Goal: Transaction & Acquisition: Purchase product/service

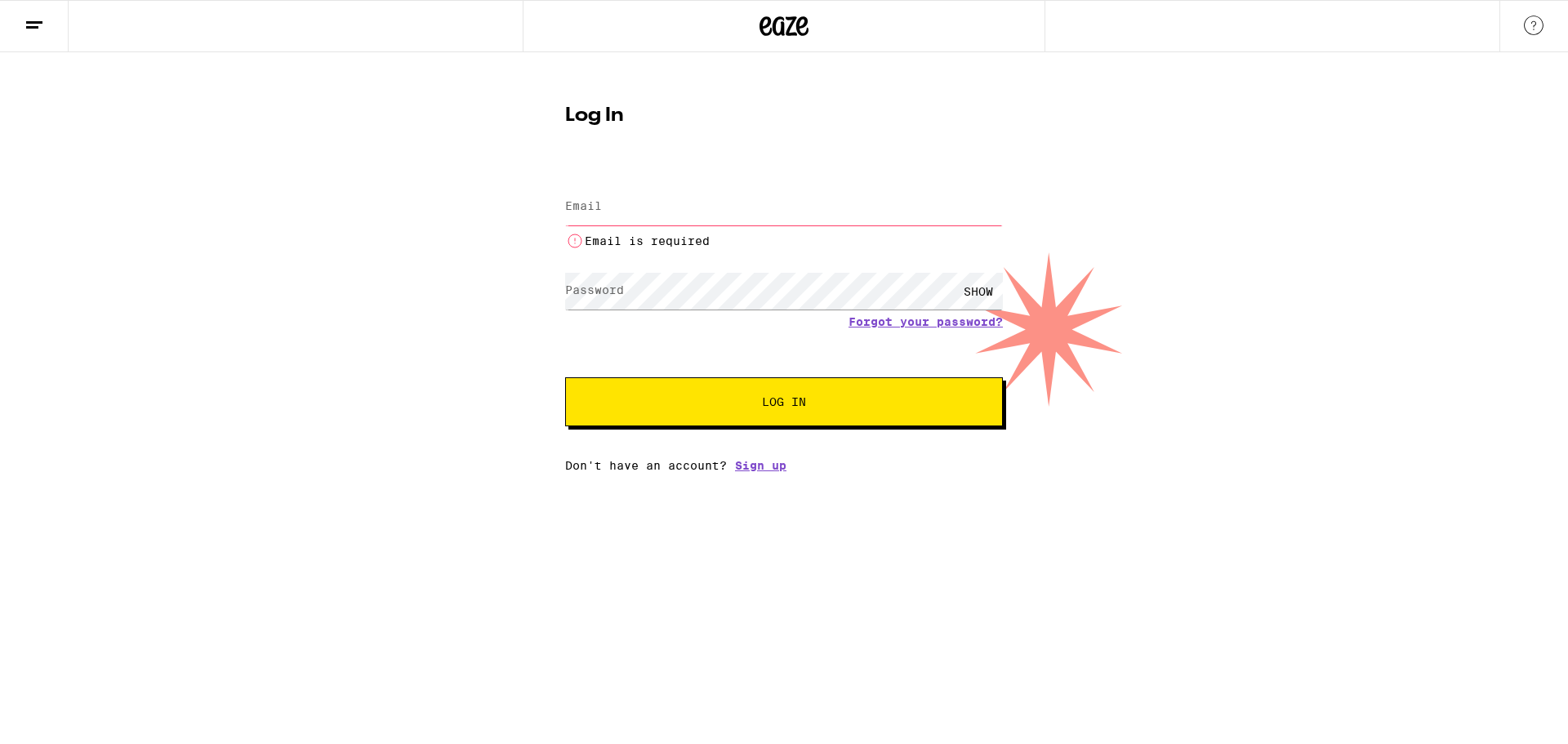
click at [695, 214] on input "Email" at bounding box center [783, 207] width 438 height 37
type input "[PERSON_NAME][EMAIL_ADDRESS][DOMAIN_NAME]"
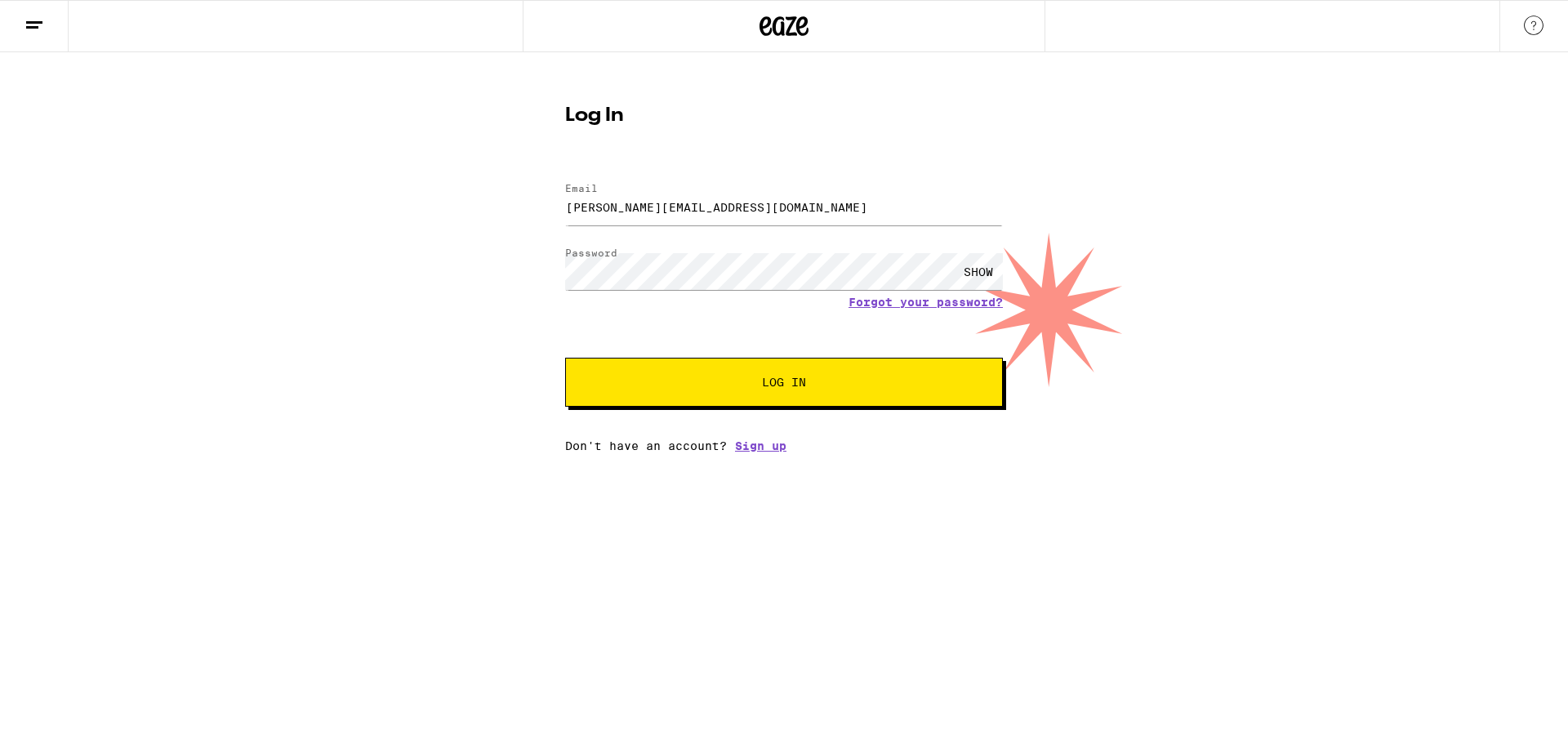
click at [774, 391] on button "Log In" at bounding box center [783, 382] width 438 height 49
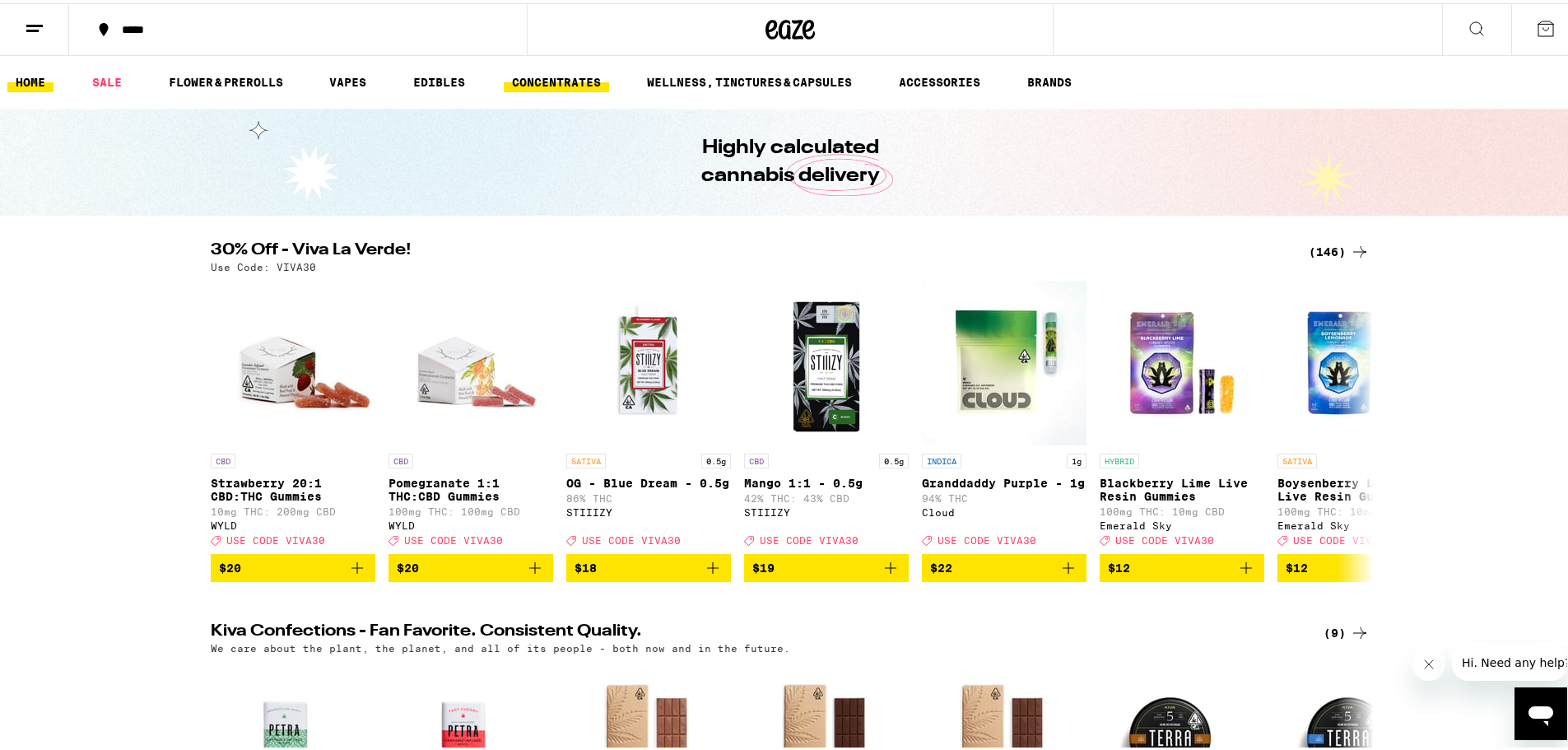
click at [562, 73] on link "CONCENTRATES" at bounding box center [557, 78] width 105 height 20
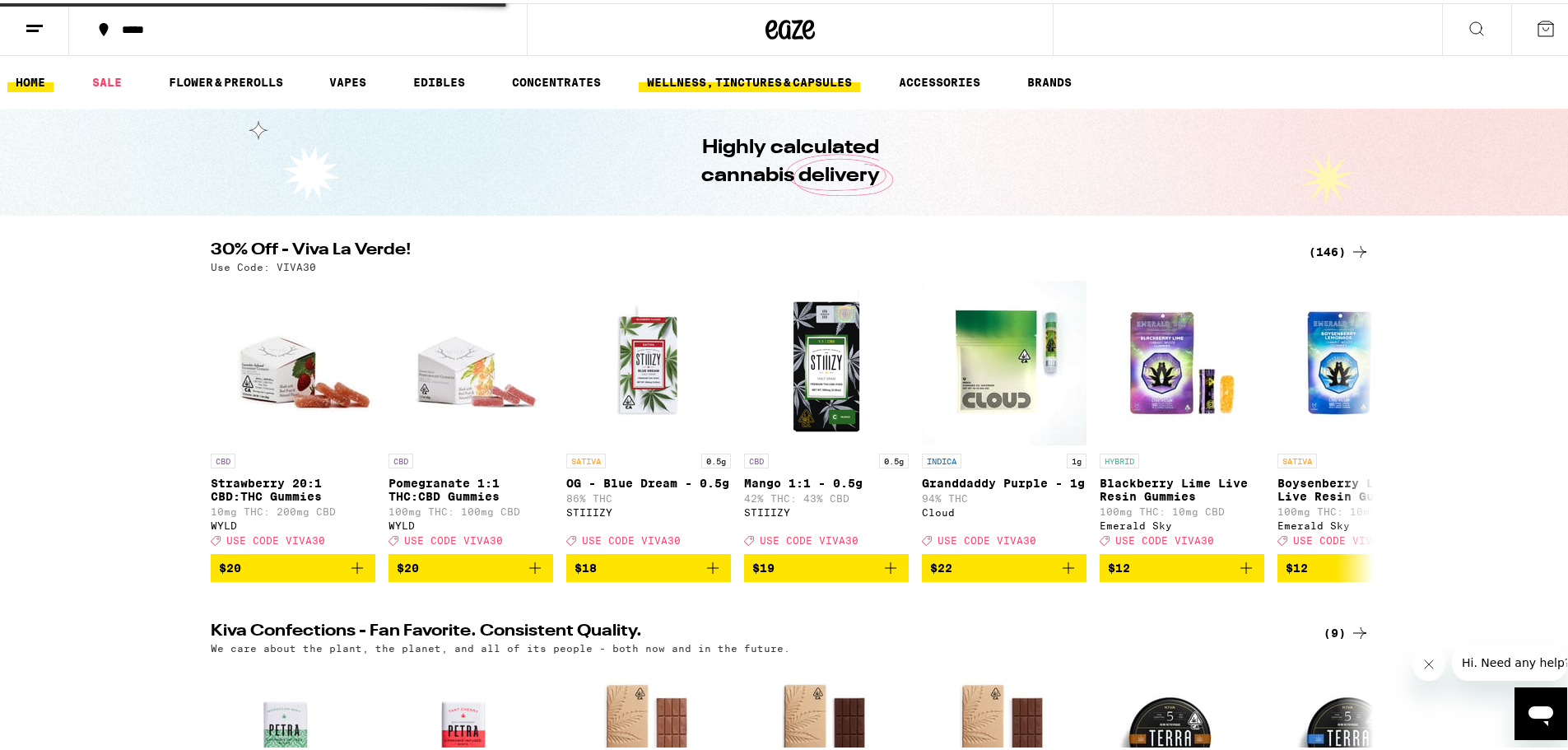
click at [711, 81] on link "WELLNESS, TINCTURES & CAPSULES" at bounding box center [749, 78] width 221 height 20
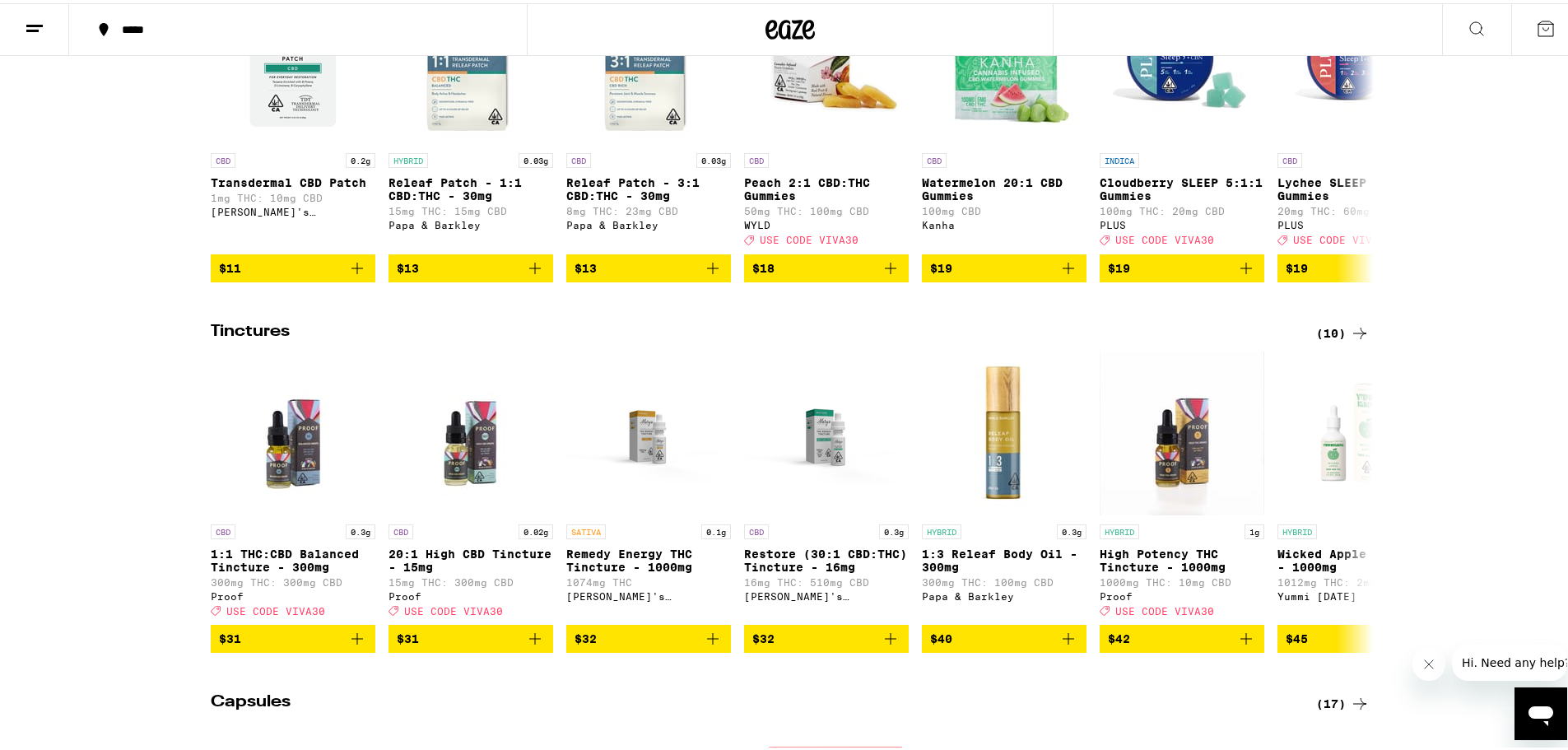
scroll to position [740, 0]
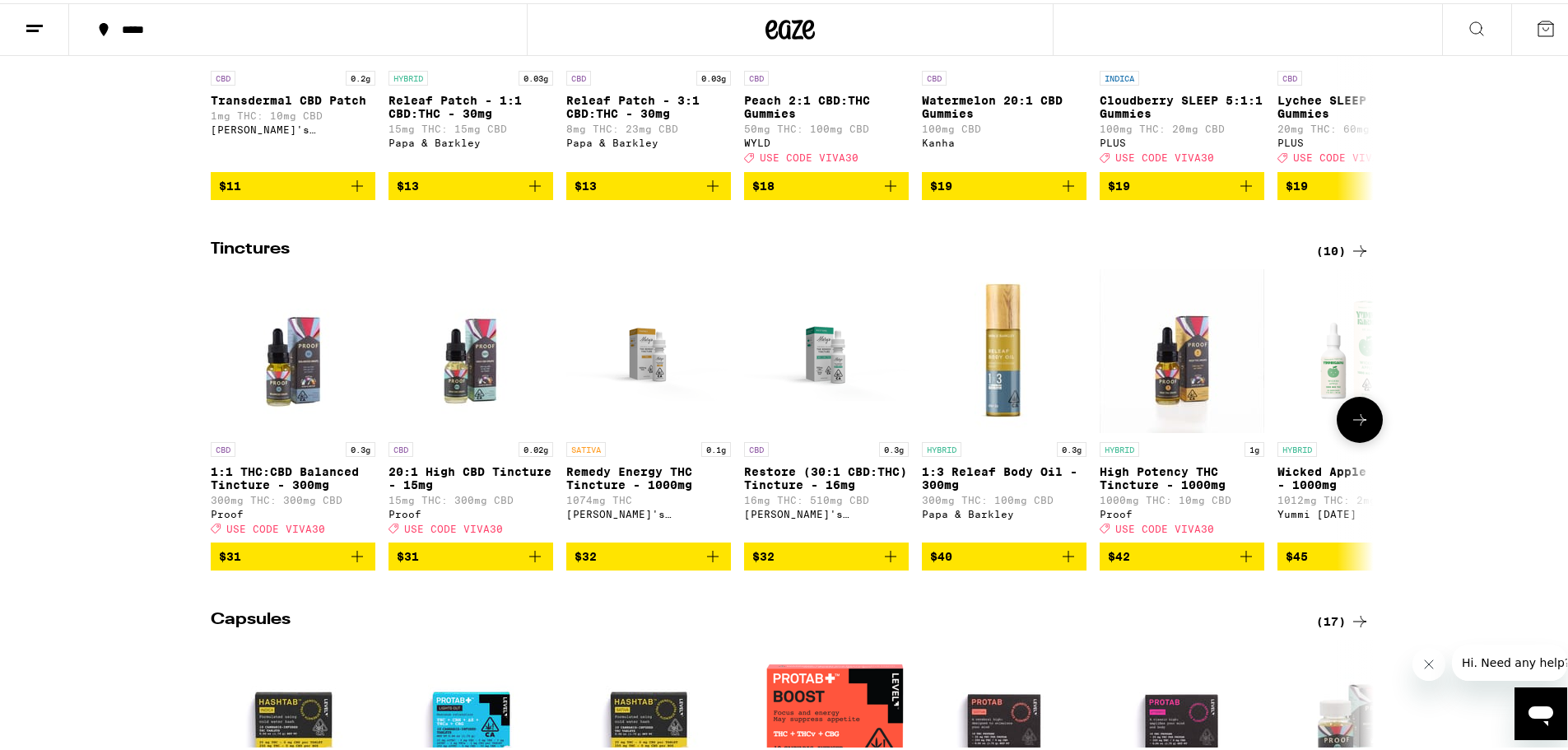
click at [1357, 427] on icon at bounding box center [1359, 416] width 20 height 20
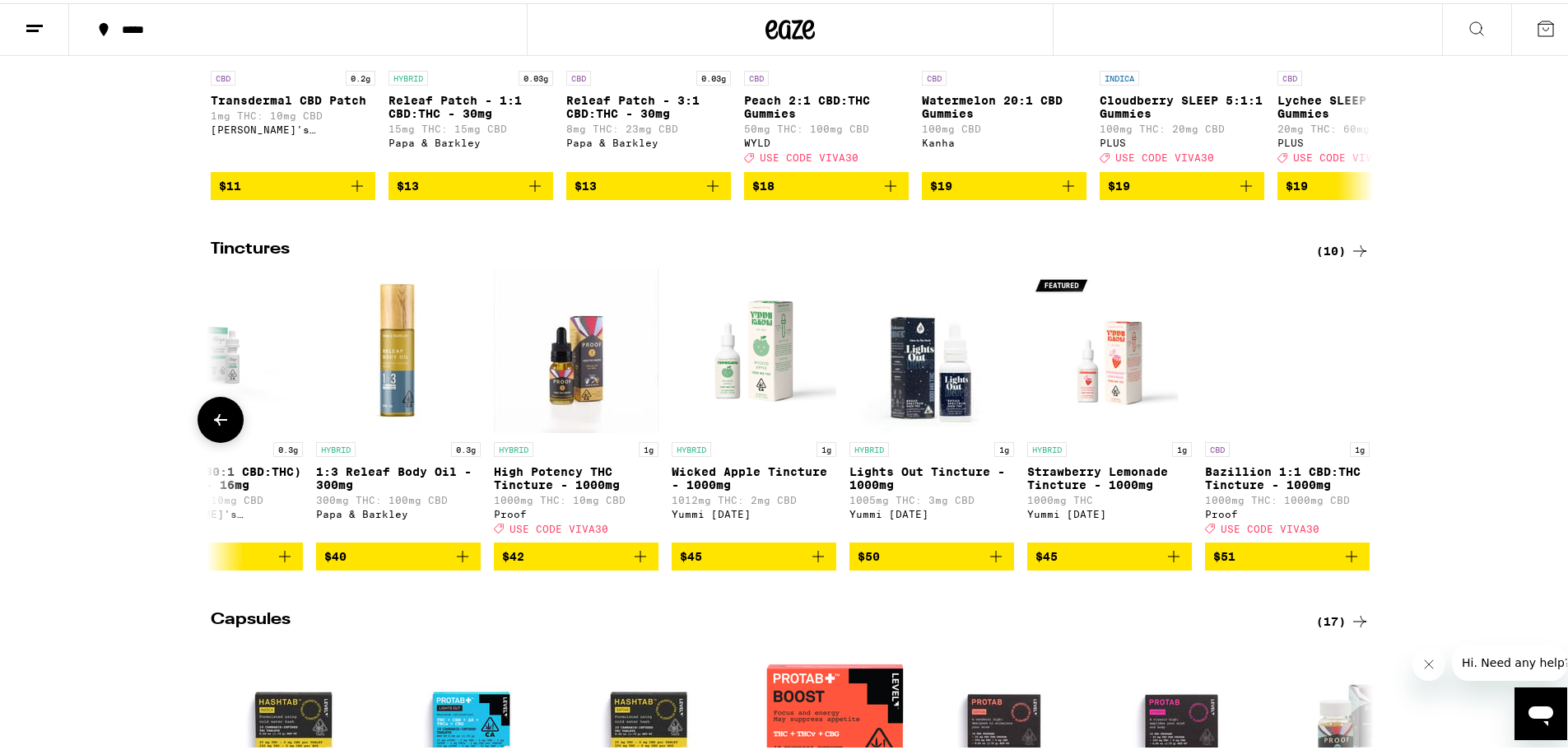
scroll to position [0, 619]
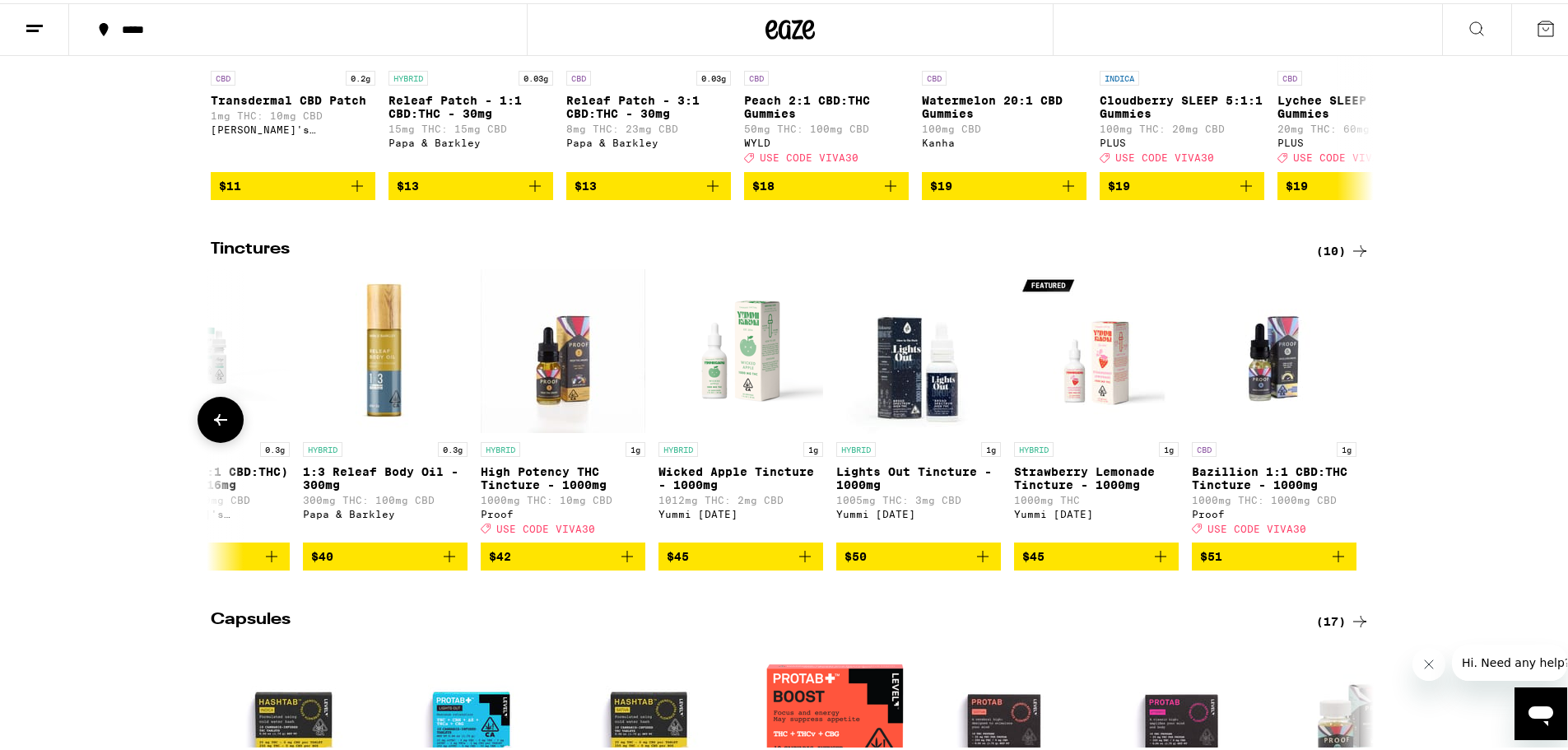
click at [210, 427] on icon at bounding box center [220, 416] width 20 height 20
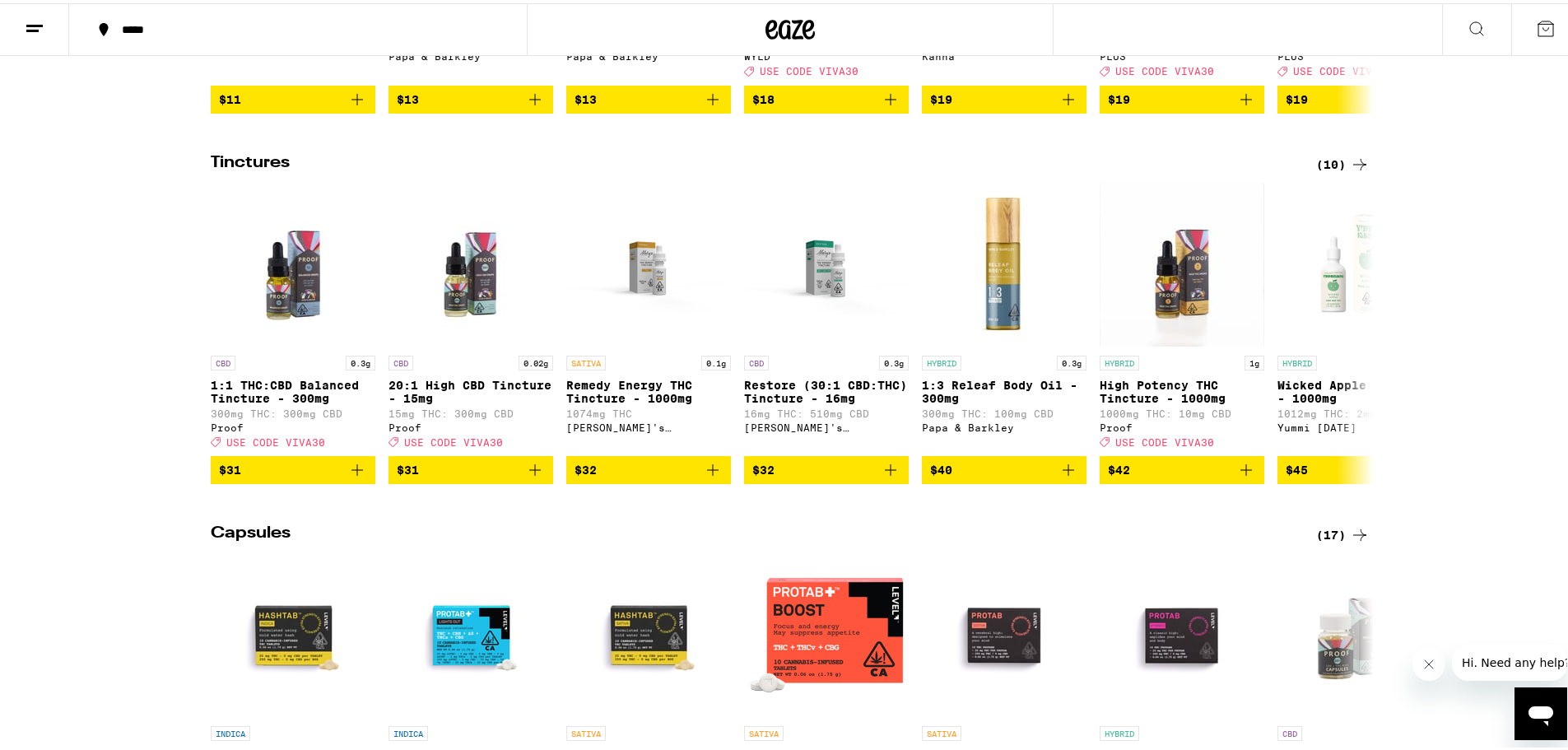
scroll to position [823, 0]
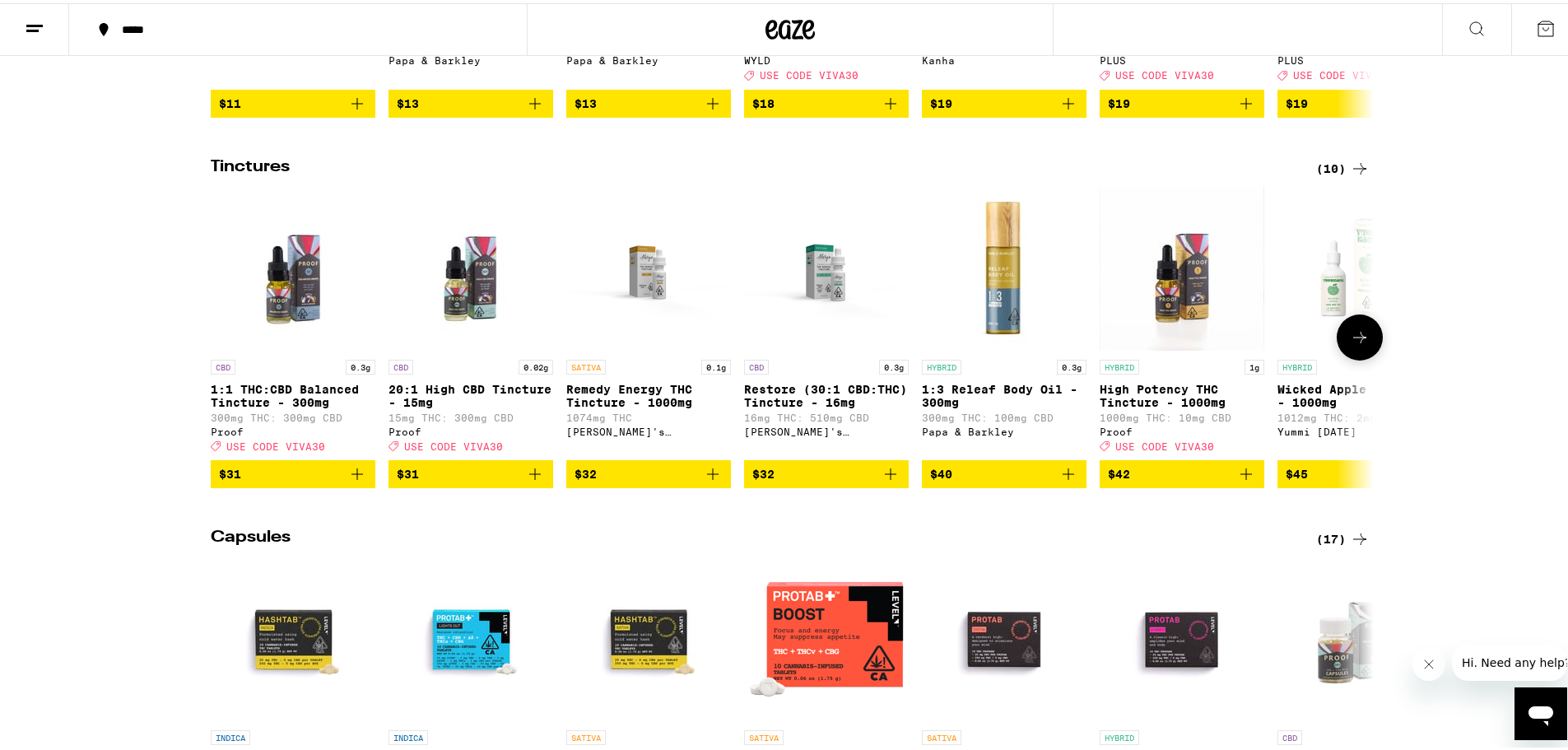
click at [1357, 344] on icon at bounding box center [1359, 334] width 20 height 20
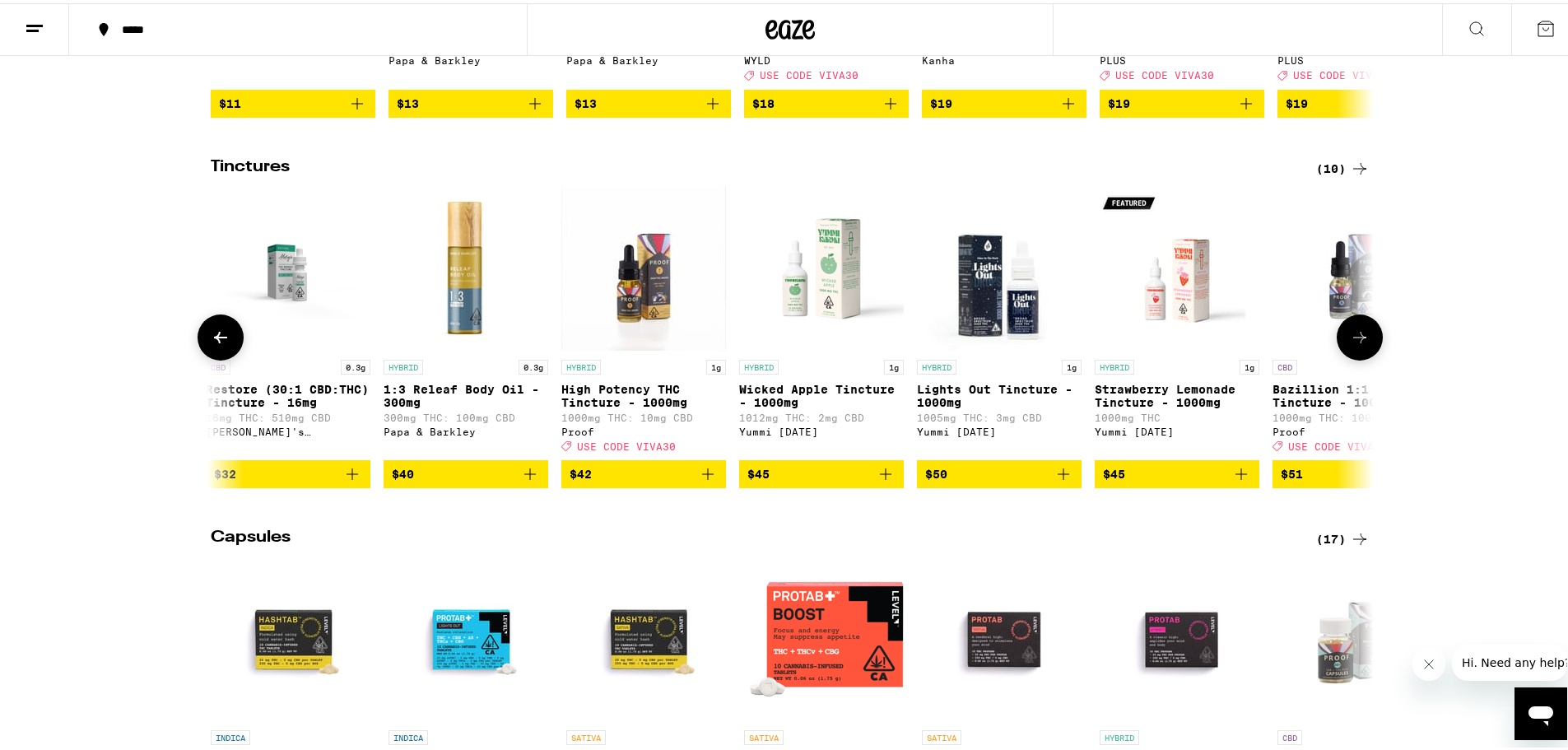
scroll to position [0, 619]
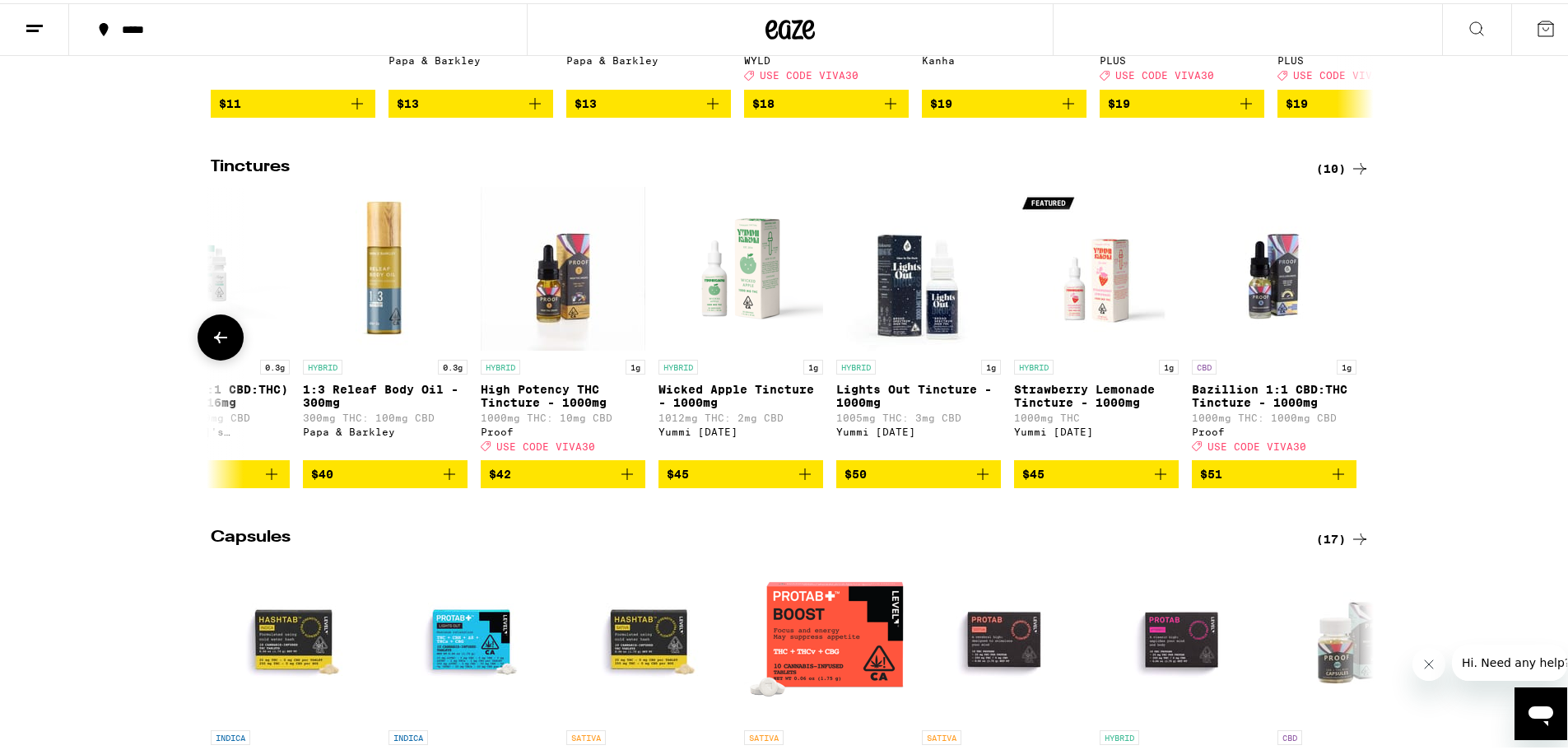
click at [1357, 357] on div at bounding box center [1359, 334] width 46 height 46
click at [1350, 175] on icon at bounding box center [1359, 165] width 20 height 20
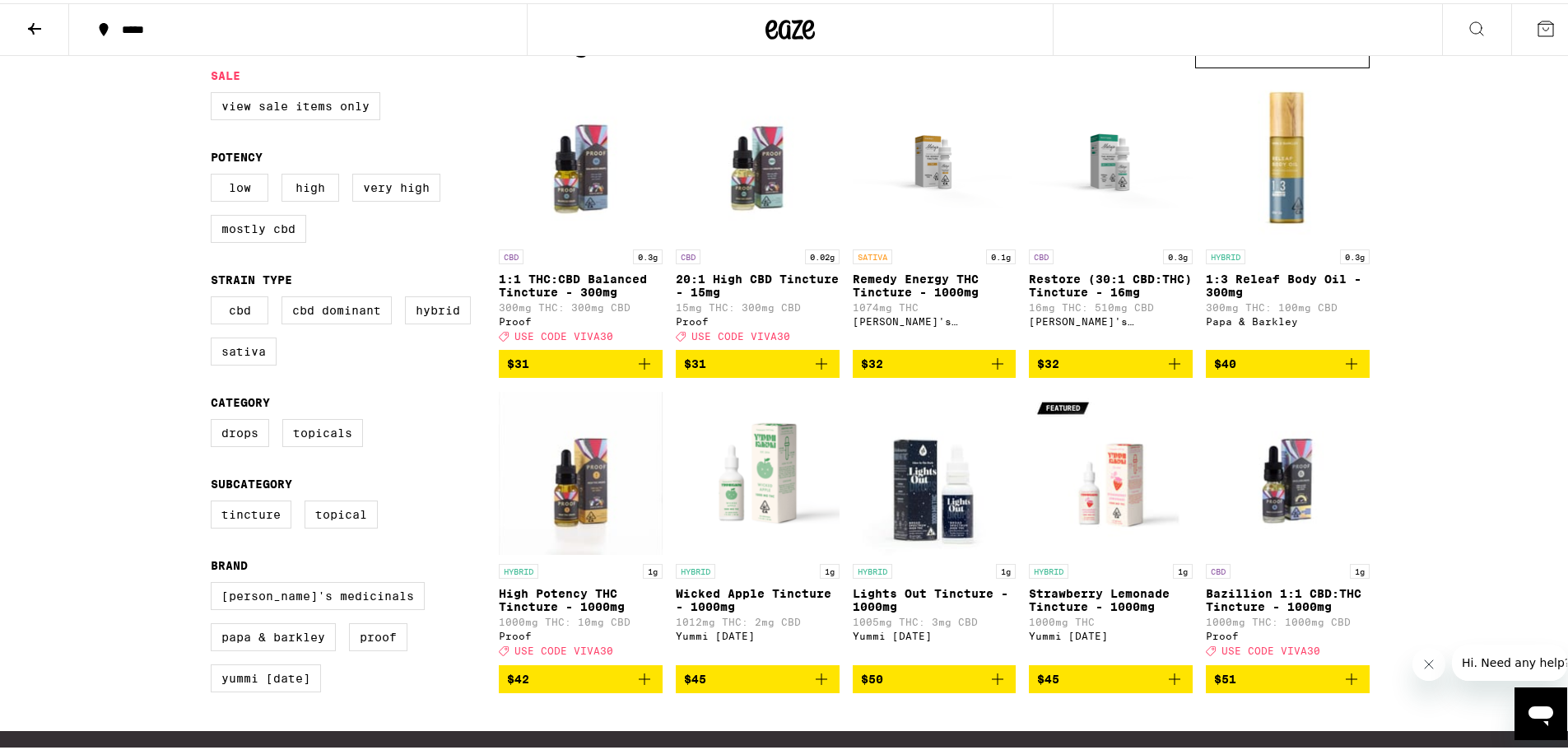
scroll to position [82, 0]
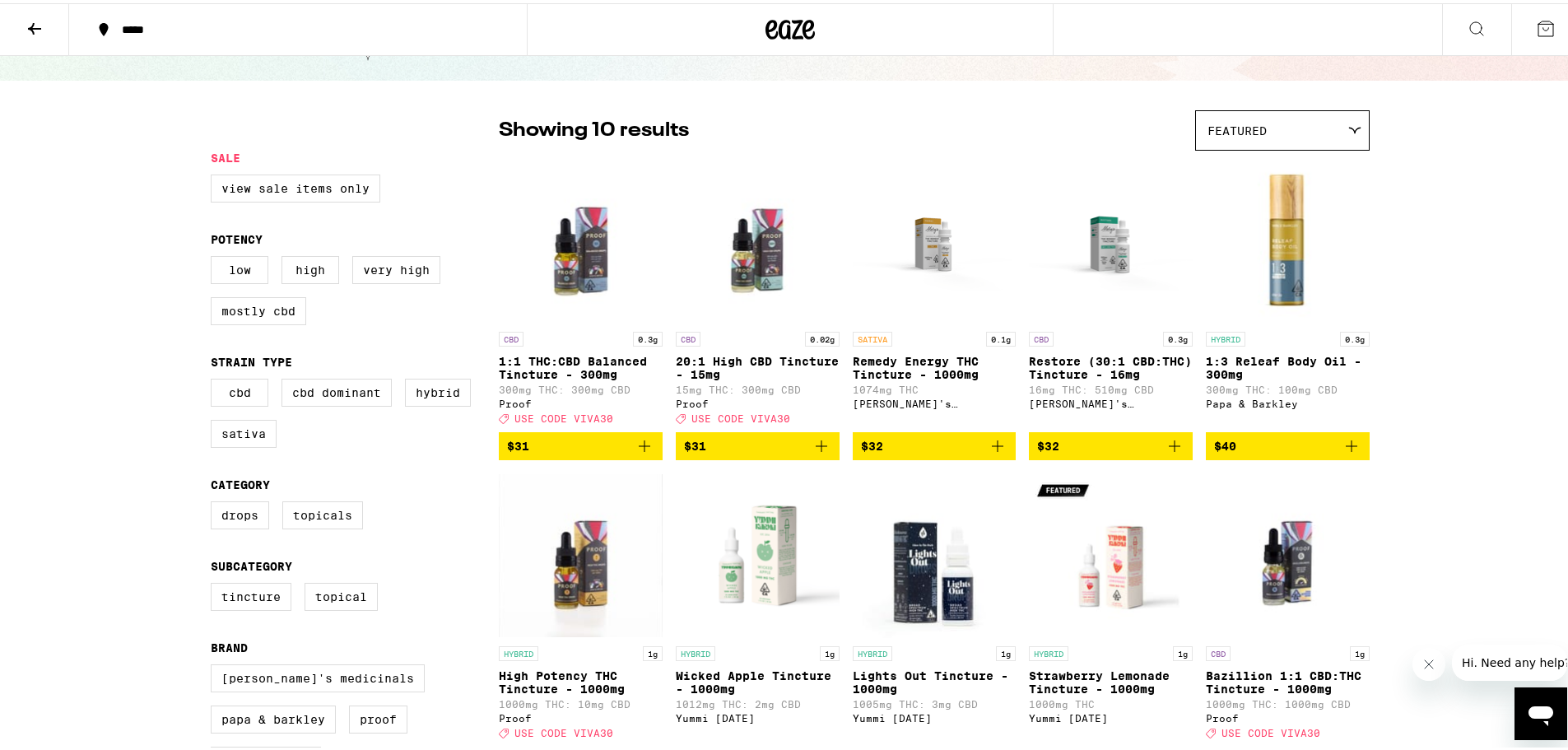
click at [998, 452] on icon "Add to bag" at bounding box center [997, 443] width 20 height 20
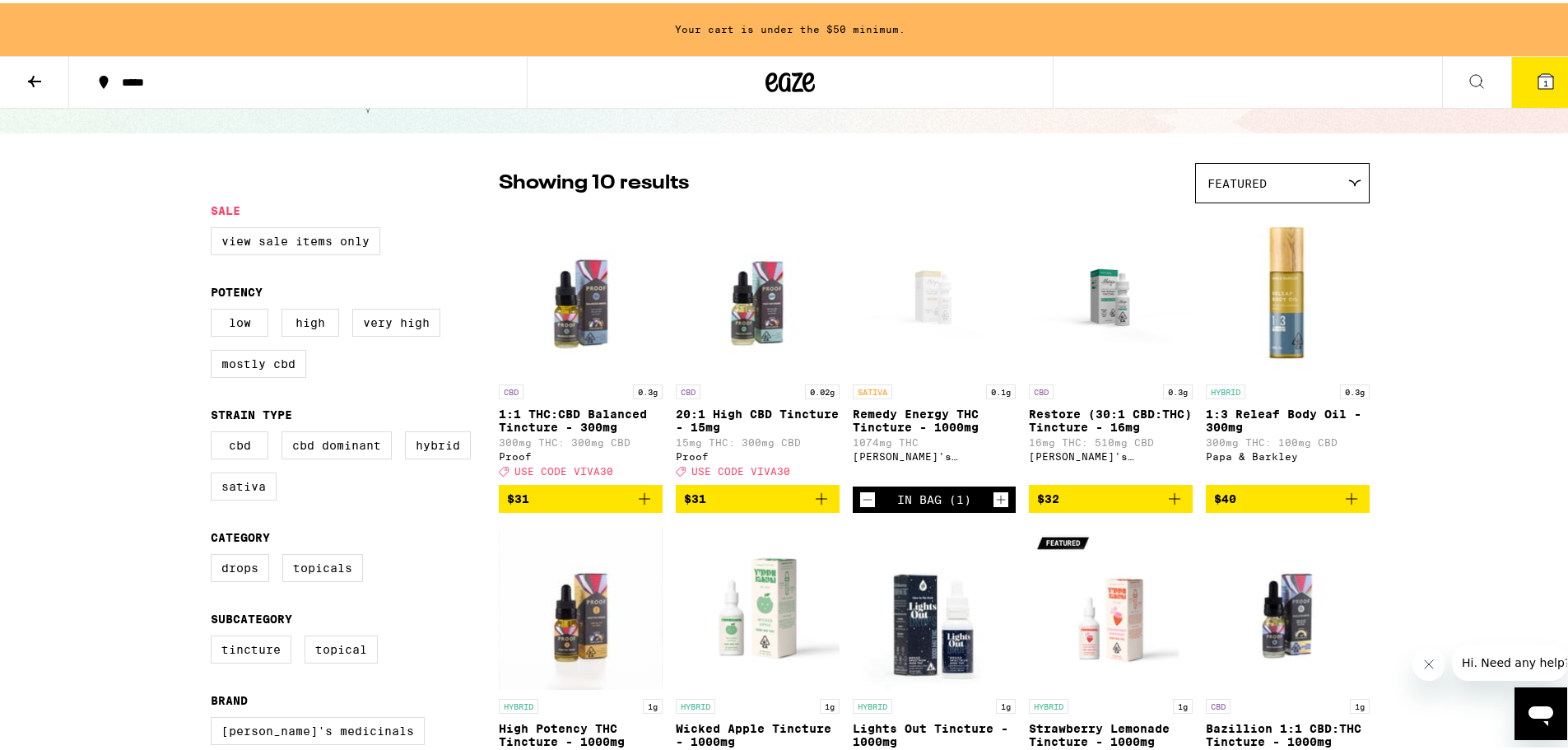
scroll to position [135, 0]
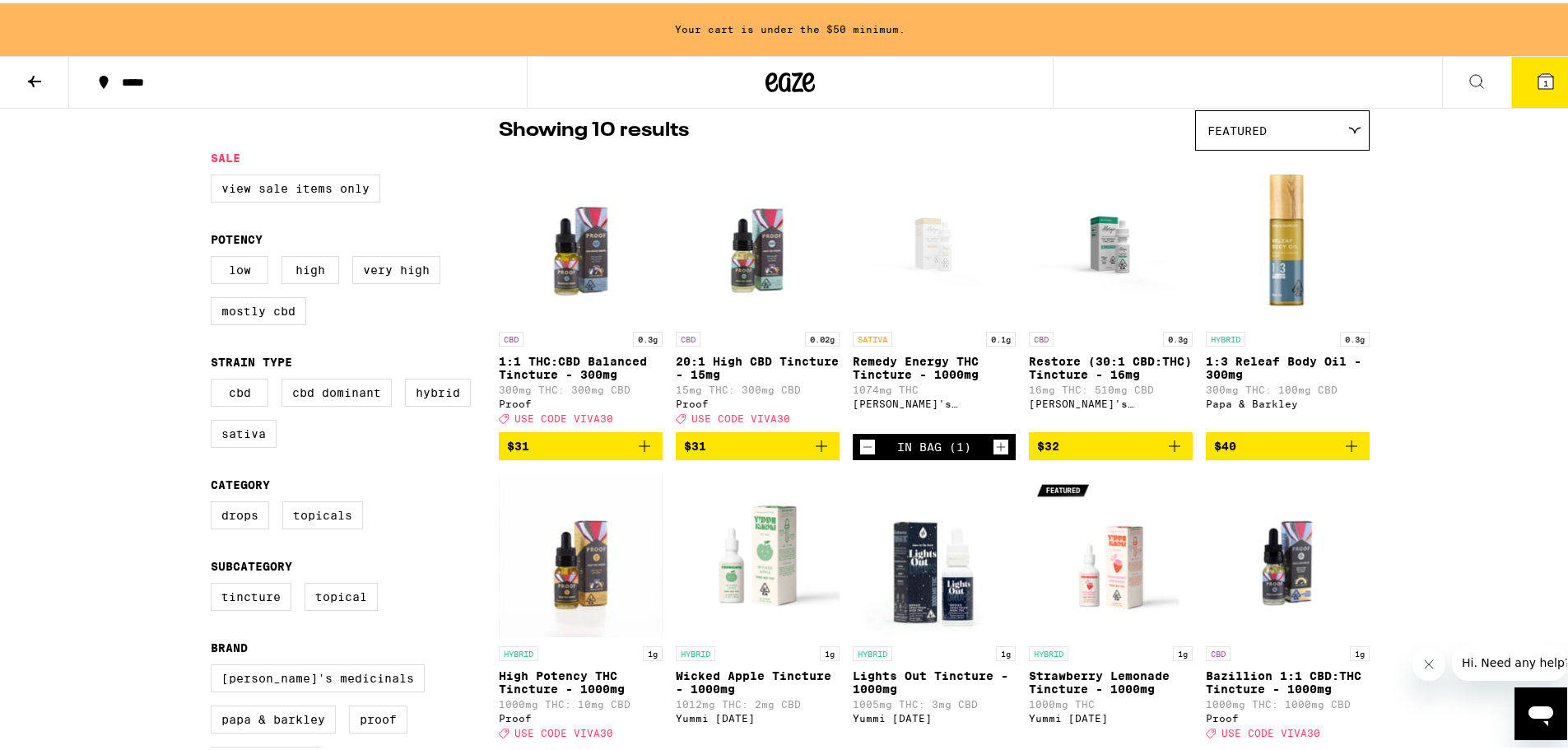
click at [1055, 90] on div "***** 1" at bounding box center [790, 78] width 1580 height 53
click at [14, 80] on button at bounding box center [34, 79] width 69 height 52
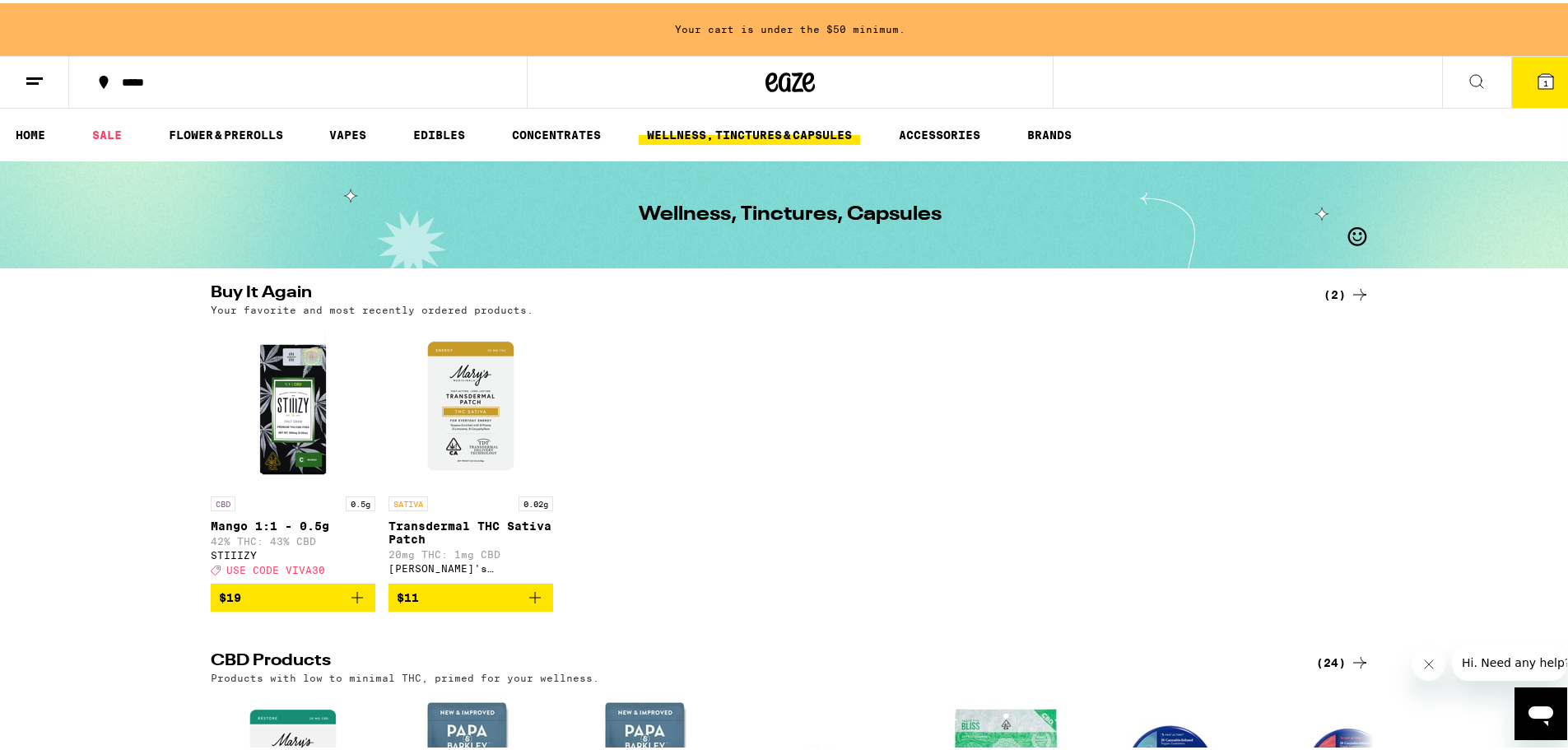
click at [160, 79] on div "*****" at bounding box center [306, 79] width 386 height 11
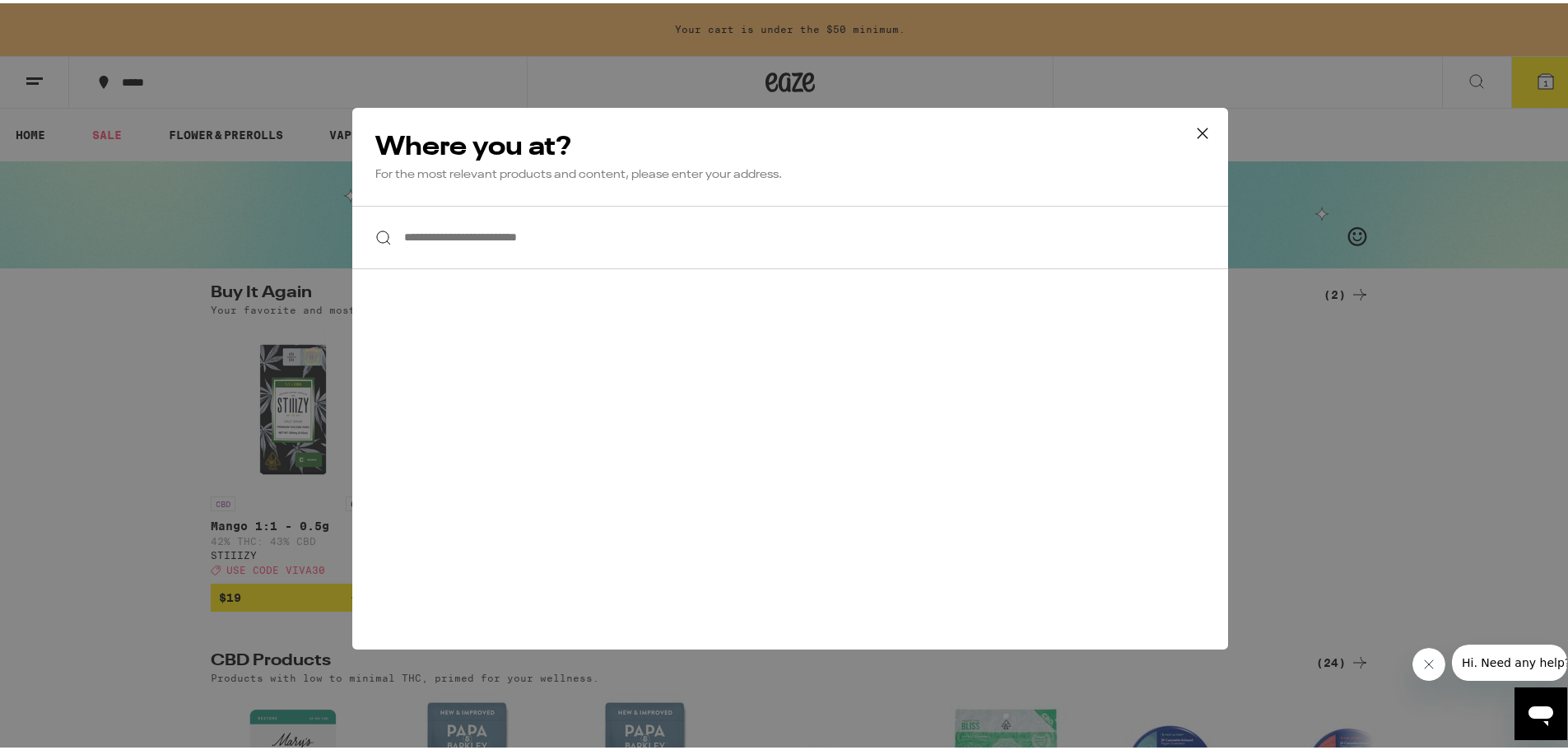
click at [470, 231] on input "**********" at bounding box center [789, 234] width 875 height 63
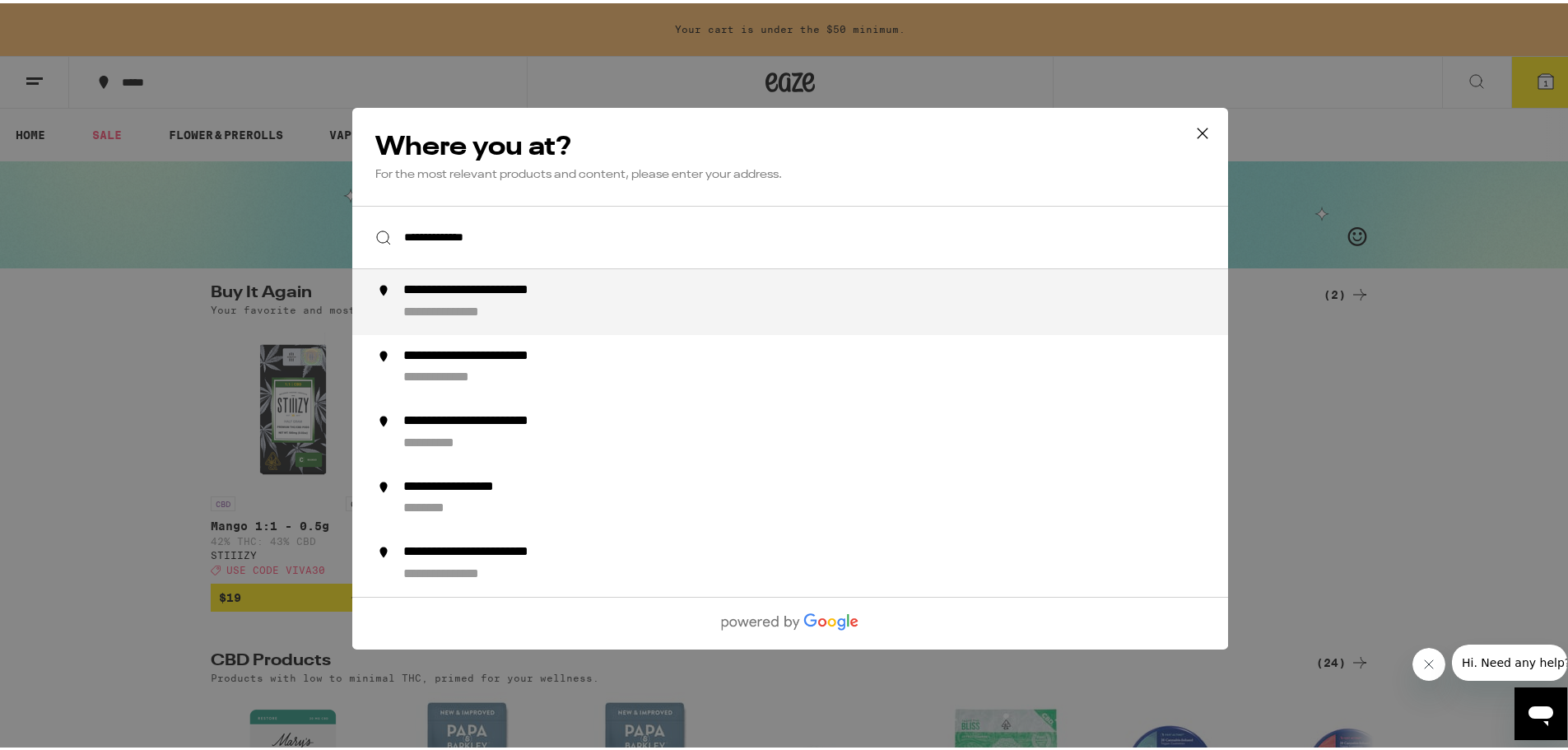
click at [527, 295] on div "**********" at bounding box center [510, 288] width 212 height 17
type input "**********"
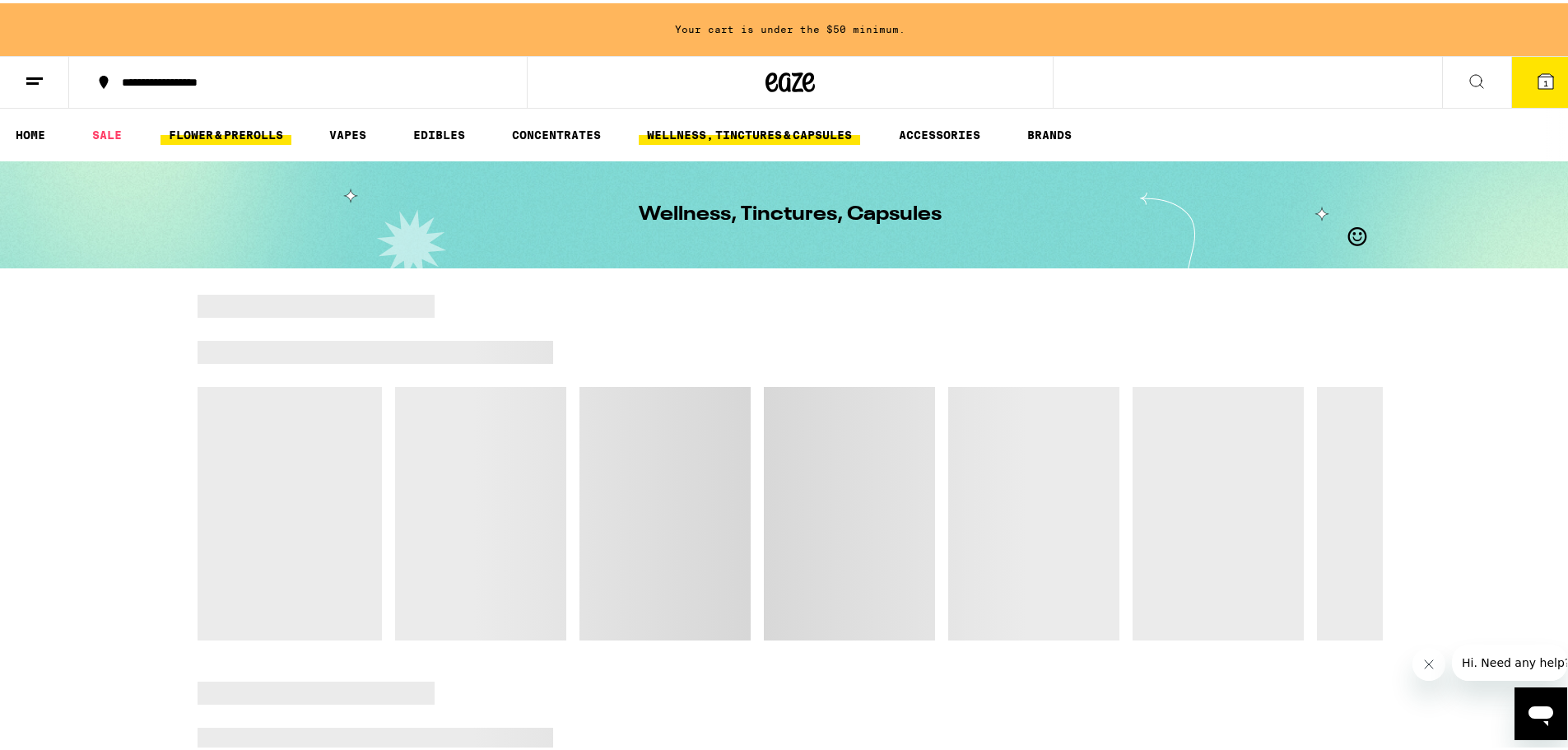
click at [186, 135] on link "FLOWER & PREROLLS" at bounding box center [226, 131] width 131 height 20
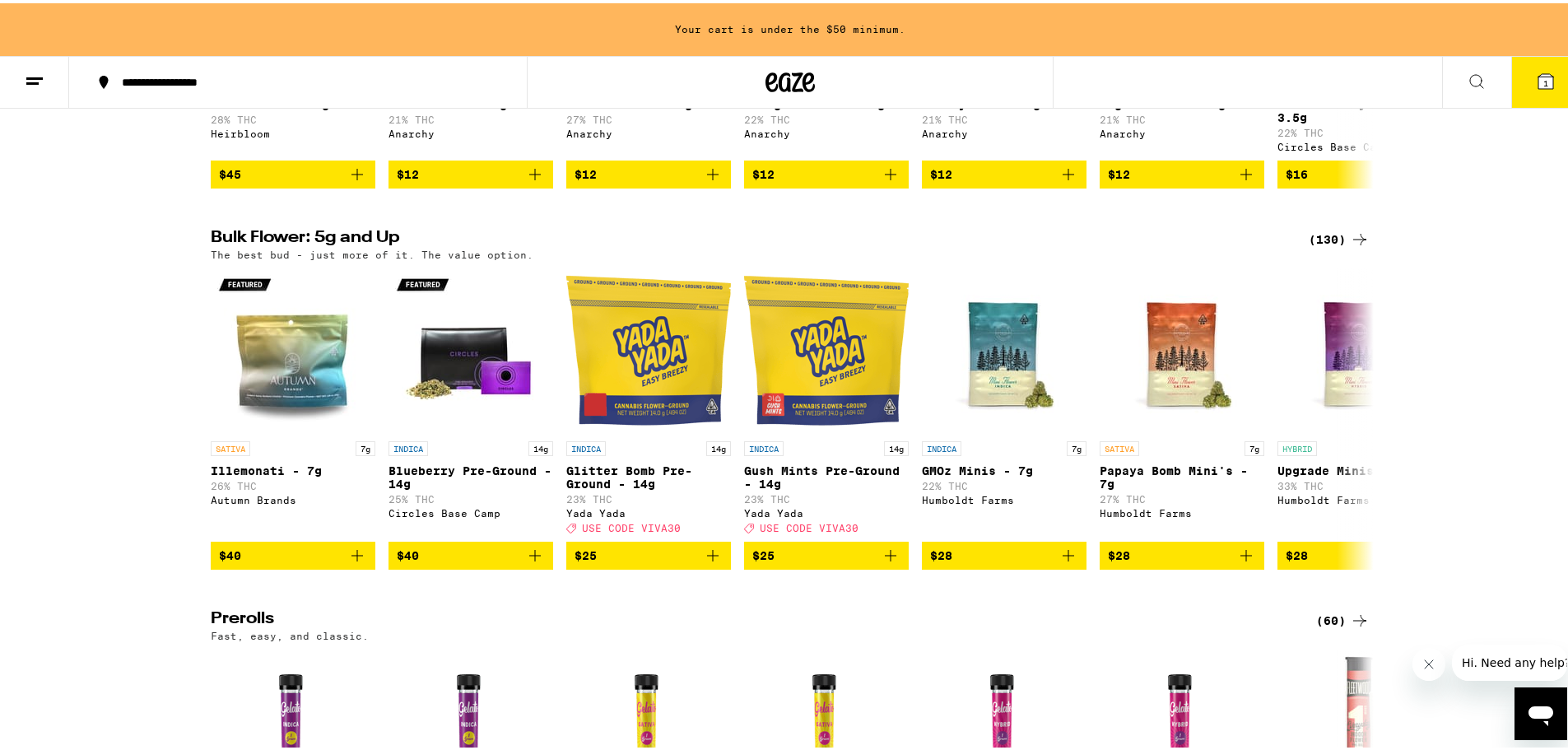
scroll to position [411, 0]
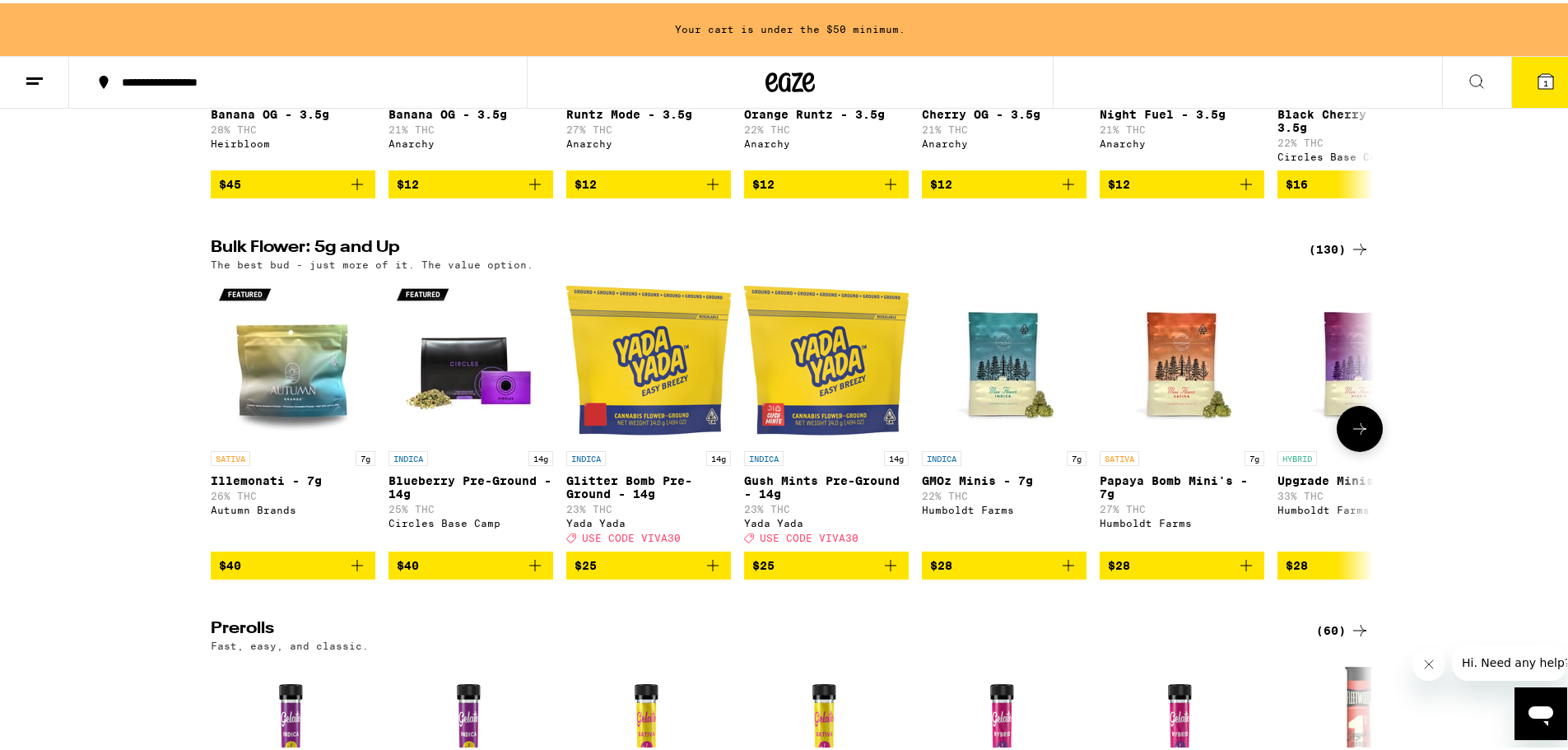
click at [1362, 435] on icon at bounding box center [1359, 425] width 20 height 20
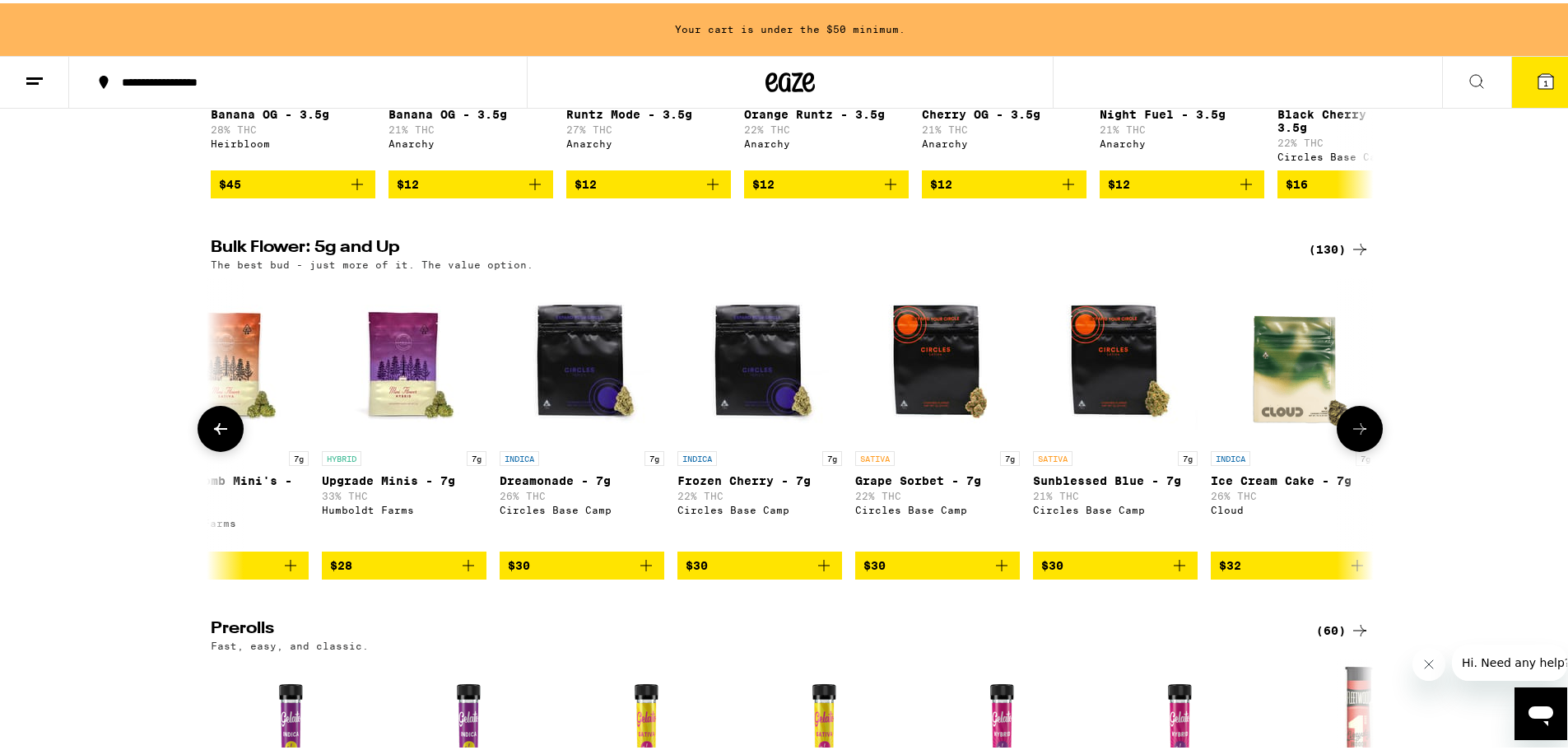
scroll to position [0, 980]
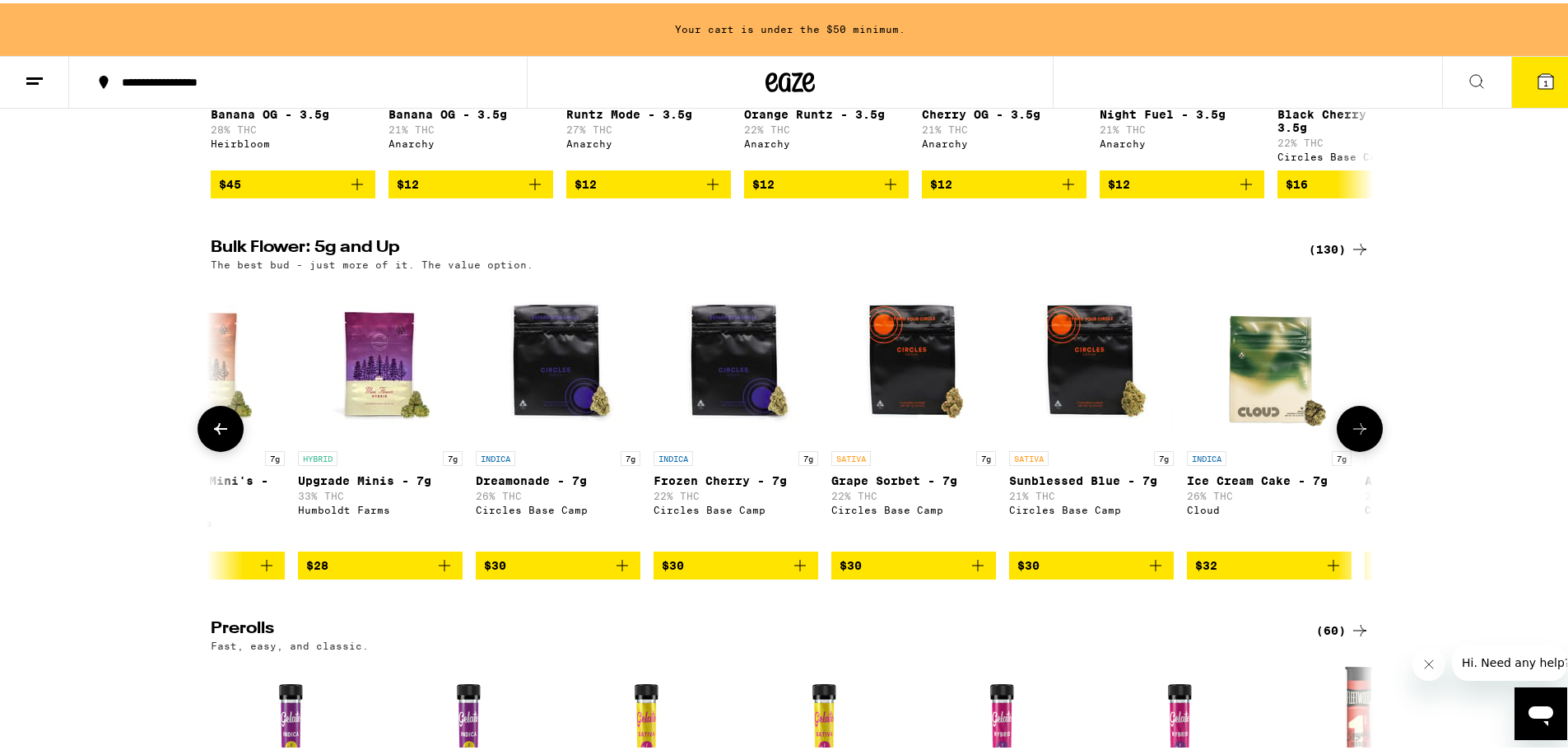
click at [1362, 435] on icon at bounding box center [1359, 425] width 20 height 20
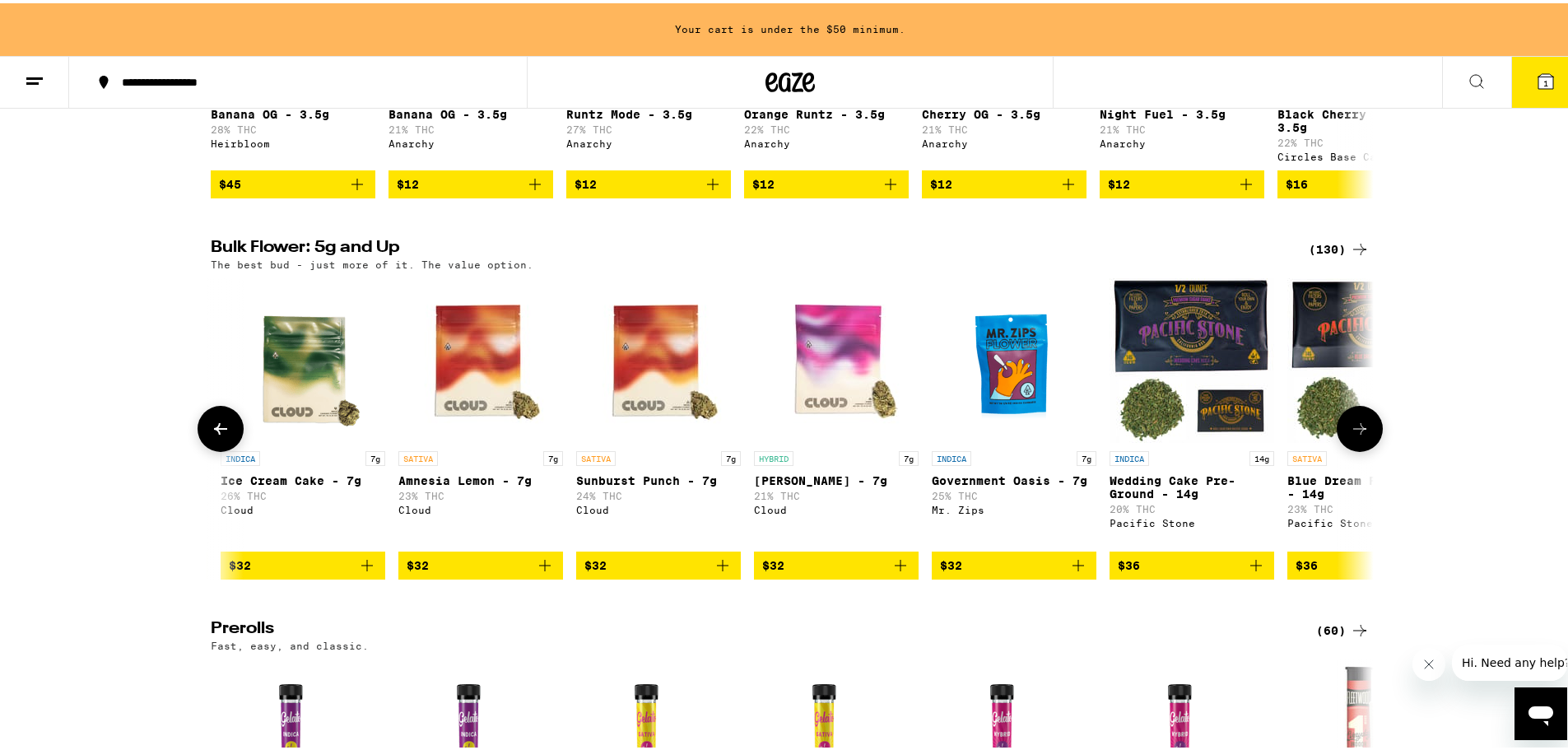
scroll to position [0, 1959]
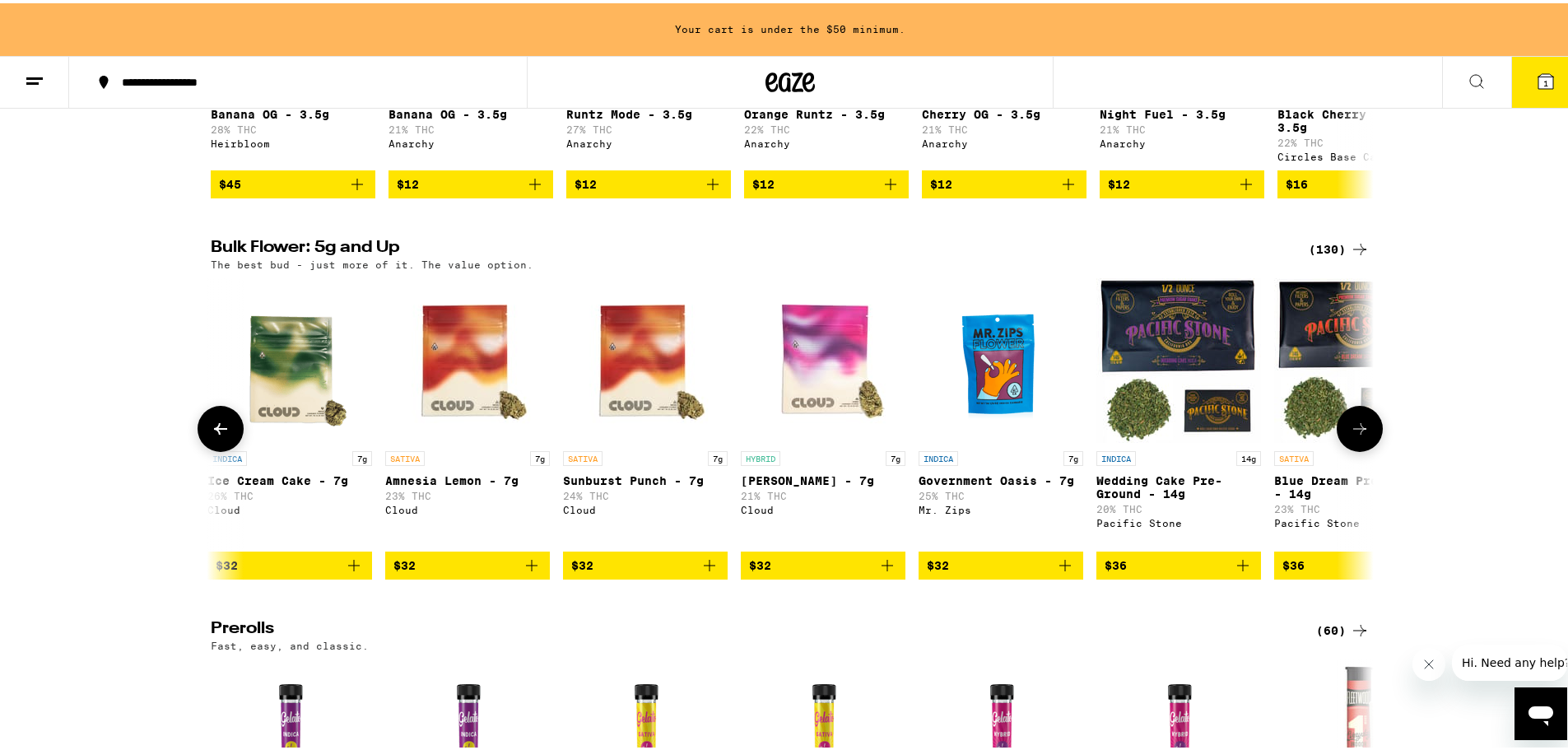
click at [1362, 435] on icon at bounding box center [1359, 425] width 20 height 20
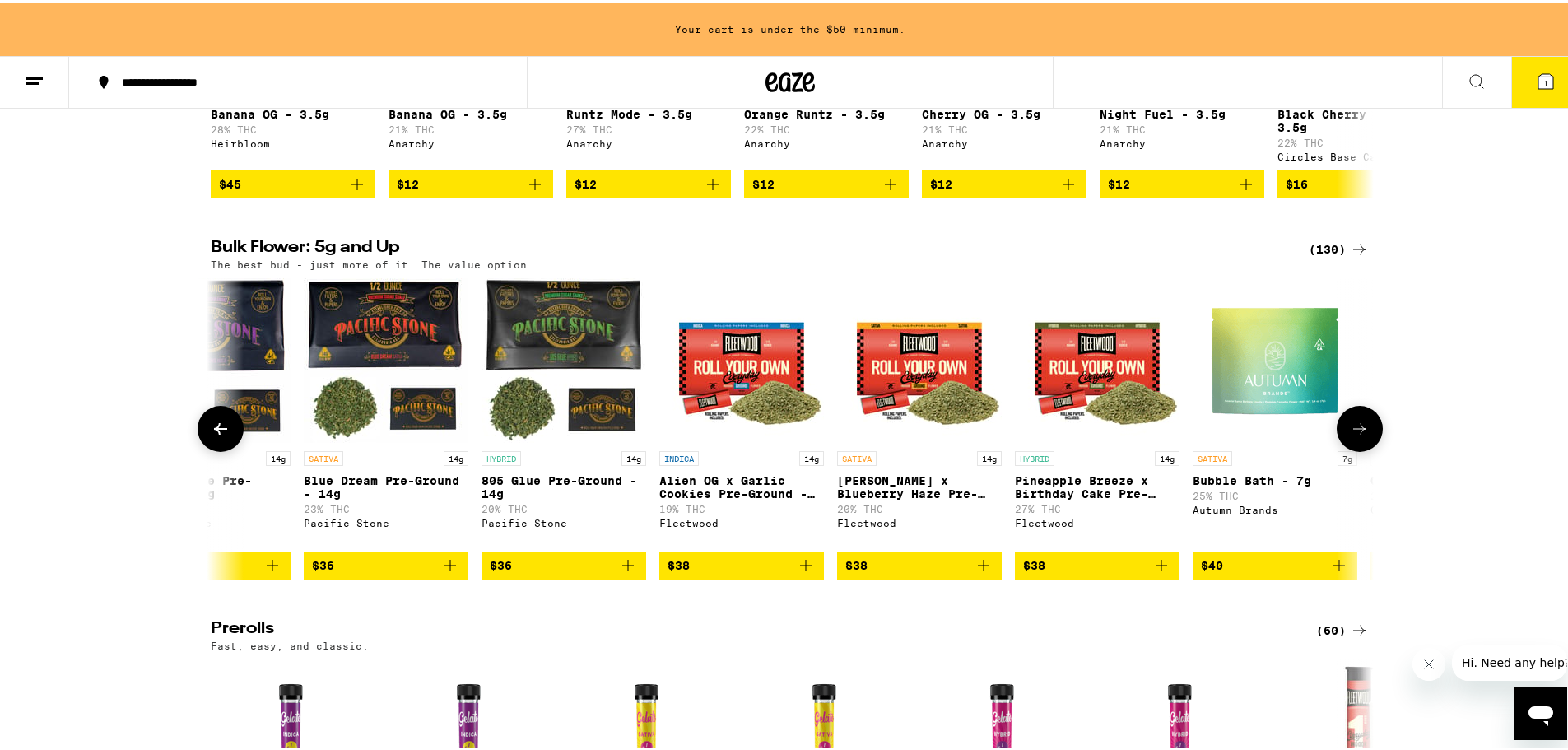
scroll to position [0, 2938]
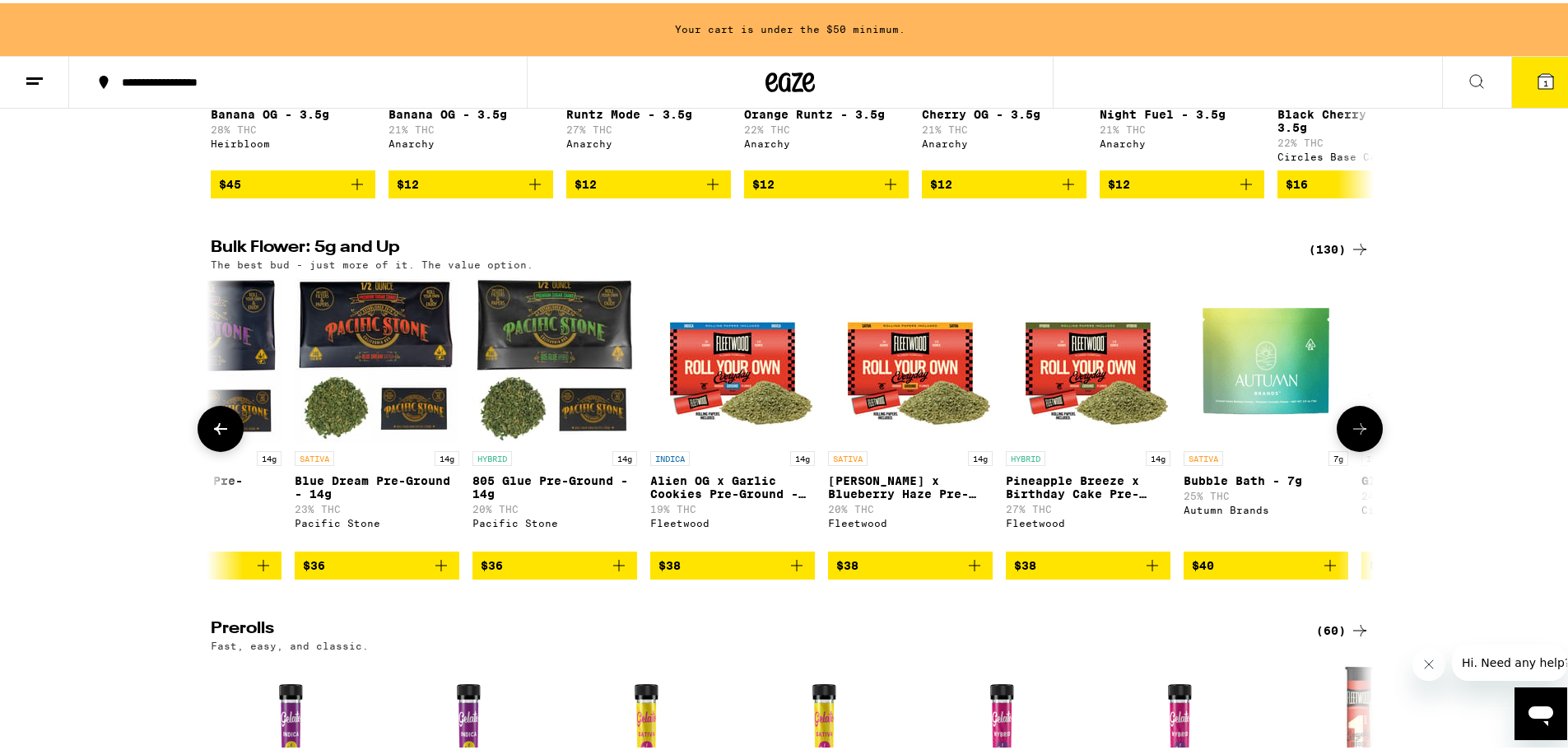
click at [432, 572] on icon "Add to bag" at bounding box center [441, 562] width 20 height 20
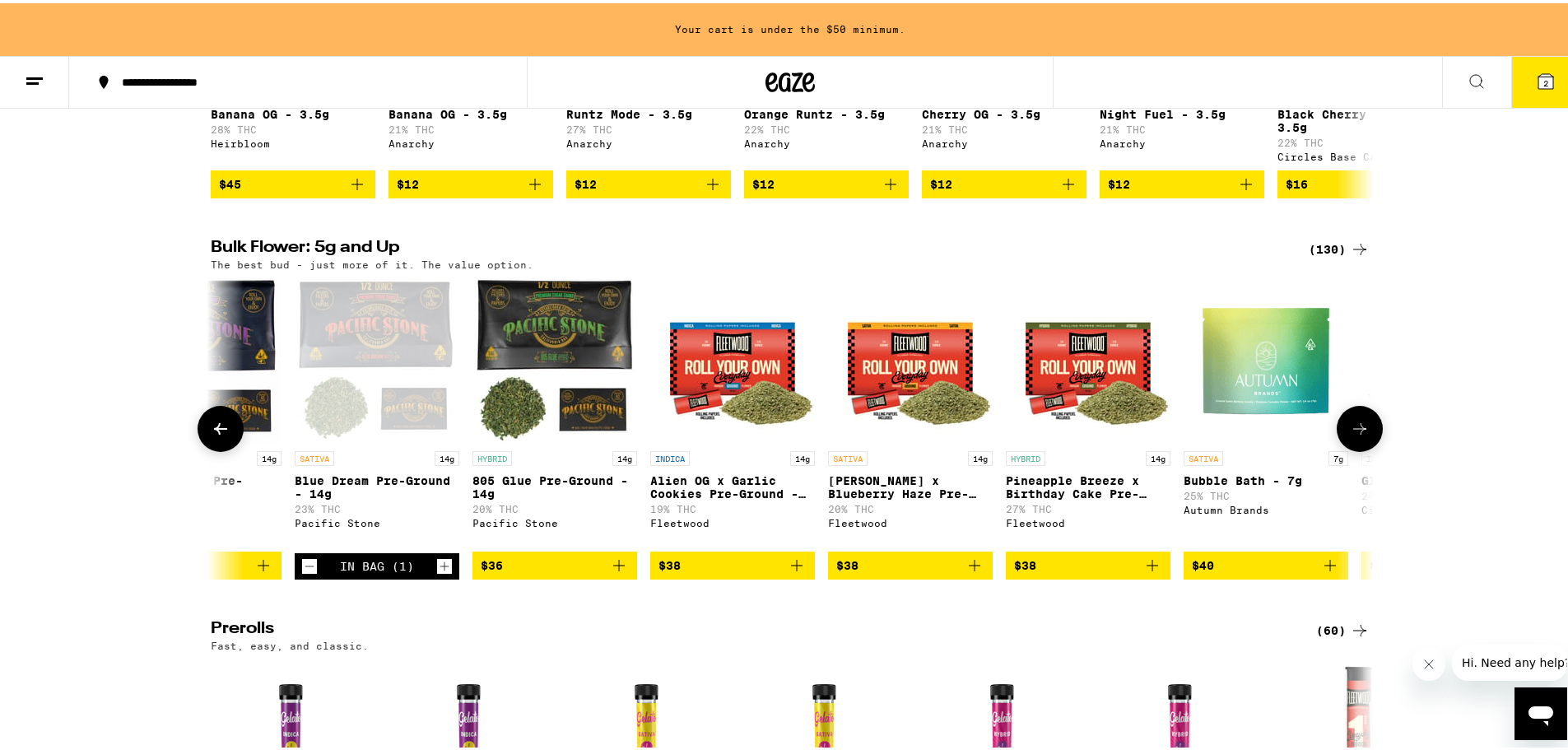
scroll to position [359, 0]
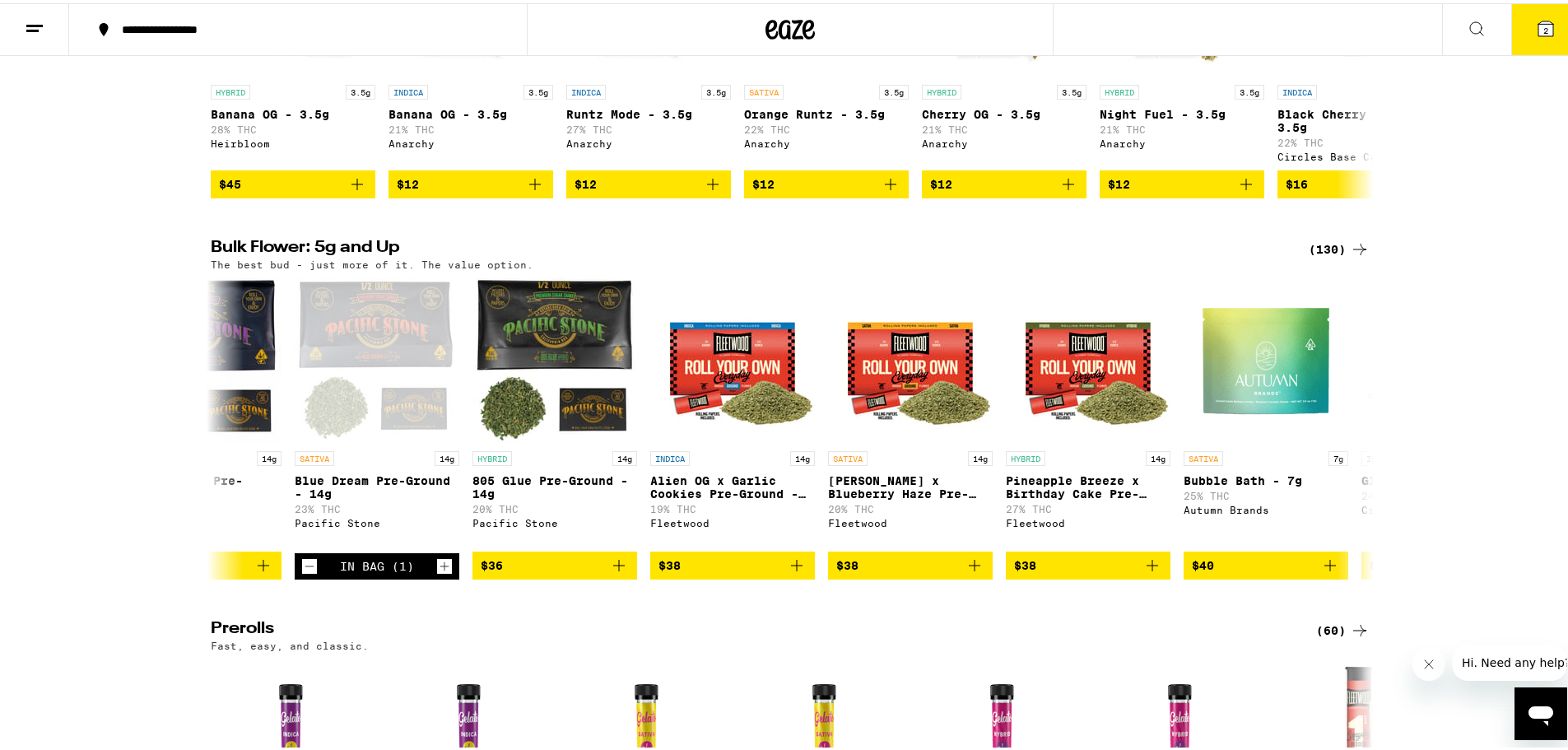
click at [1543, 31] on span "2" at bounding box center [1545, 27] width 5 height 10
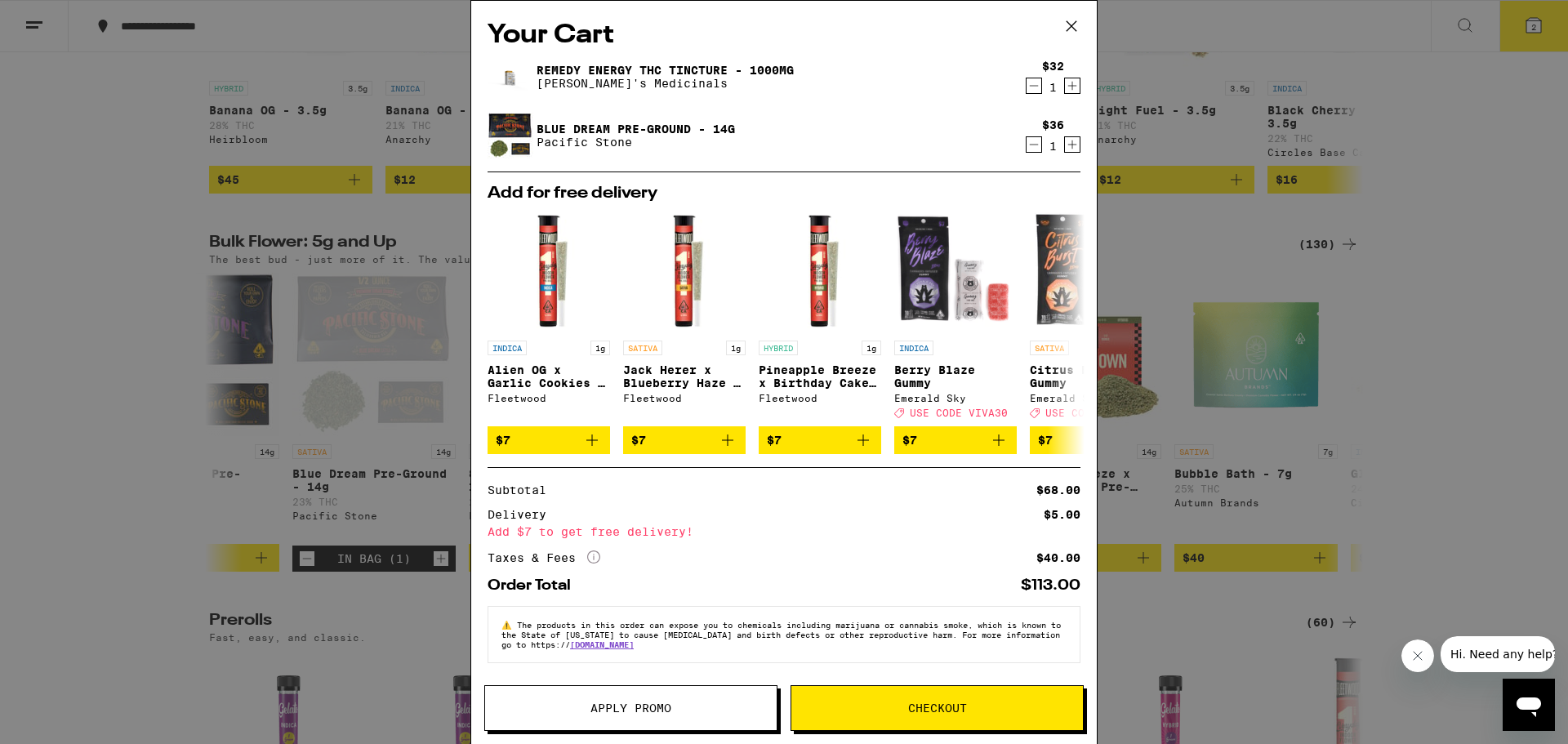
click at [1067, 21] on icon at bounding box center [1072, 27] width 25 height 25
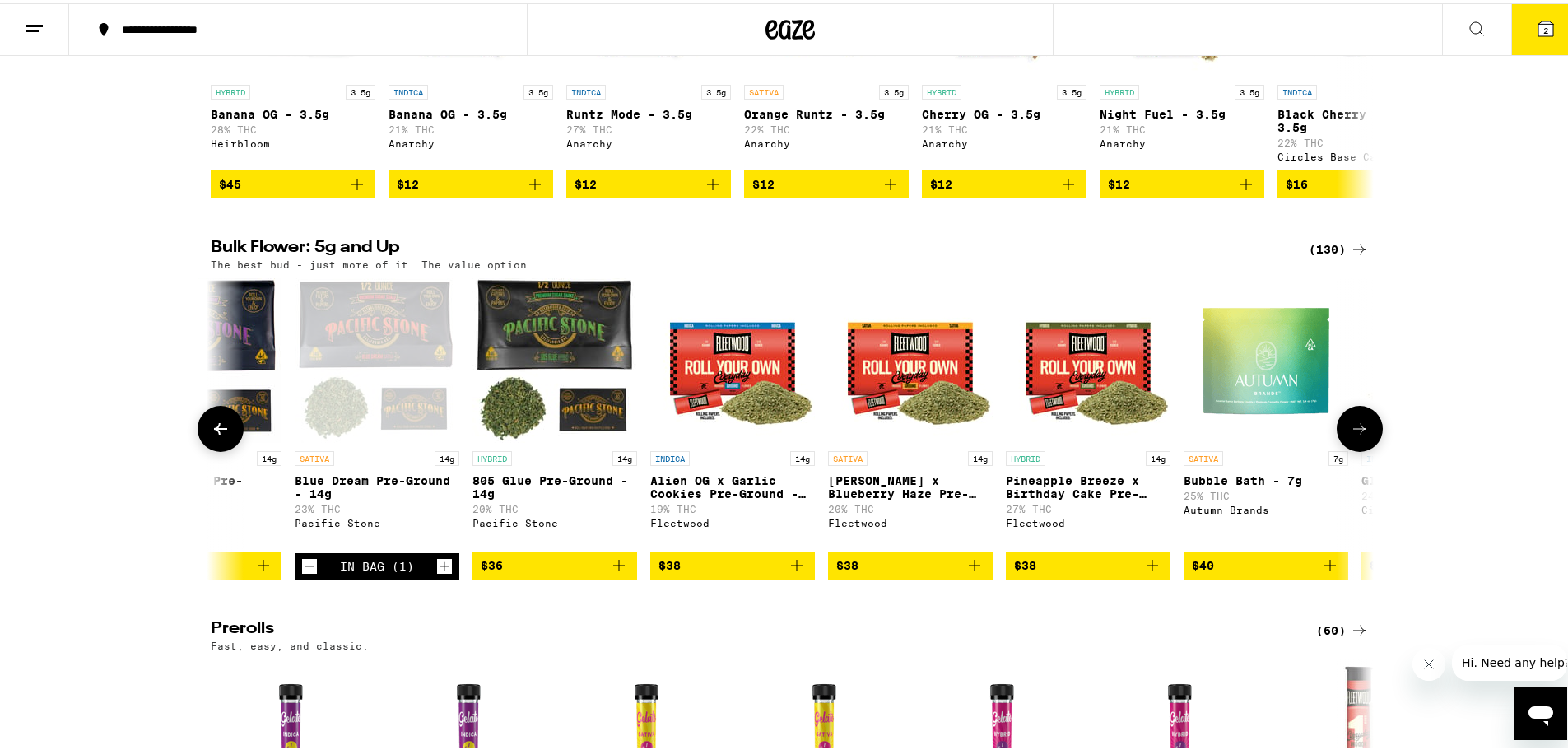
click at [437, 573] on icon "Increment" at bounding box center [444, 562] width 14 height 20
click at [305, 573] on icon "Decrement" at bounding box center [309, 562] width 14 height 20
click at [618, 572] on icon "Add to bag" at bounding box center [619, 562] width 20 height 20
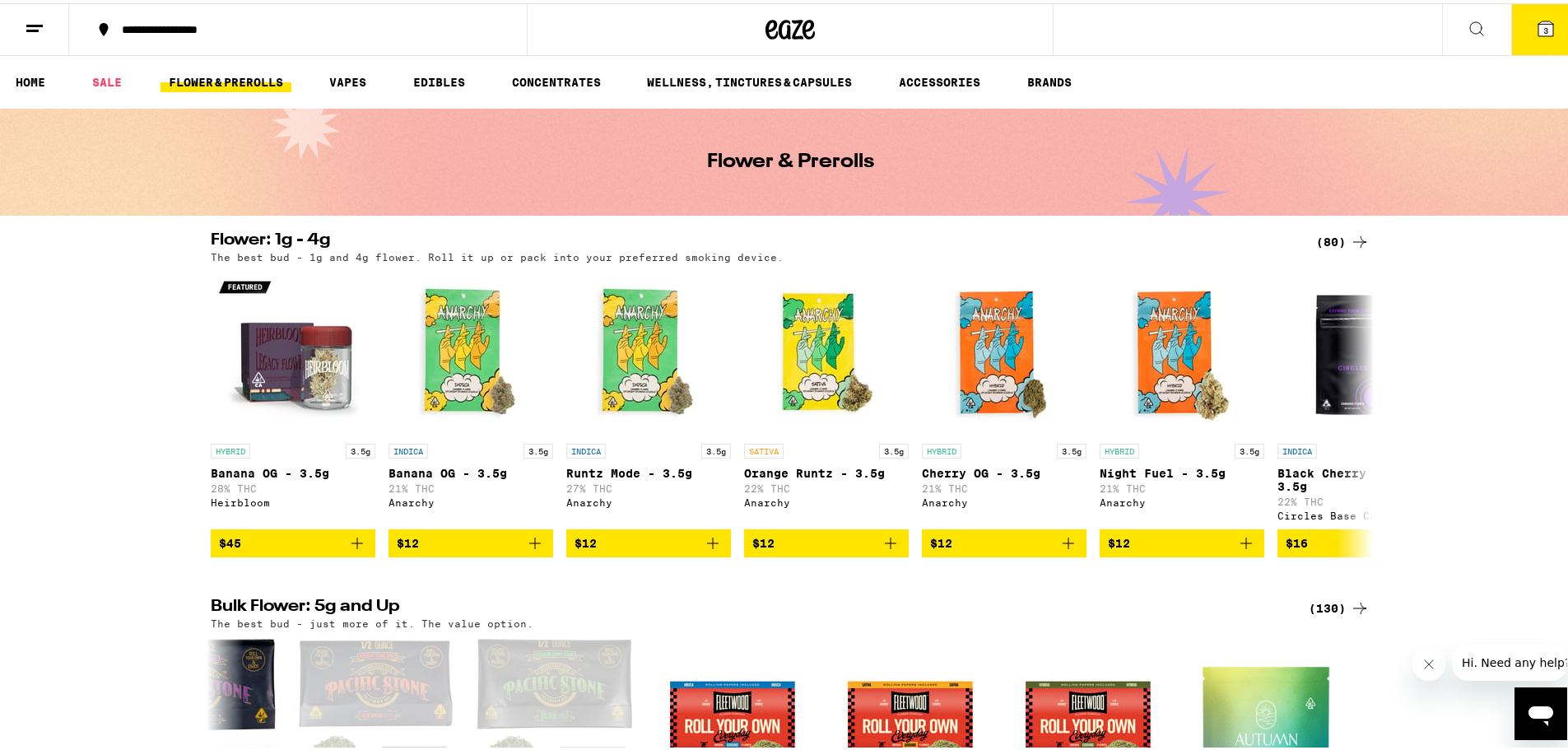
click at [1543, 22] on span "3" at bounding box center [1545, 27] width 5 height 10
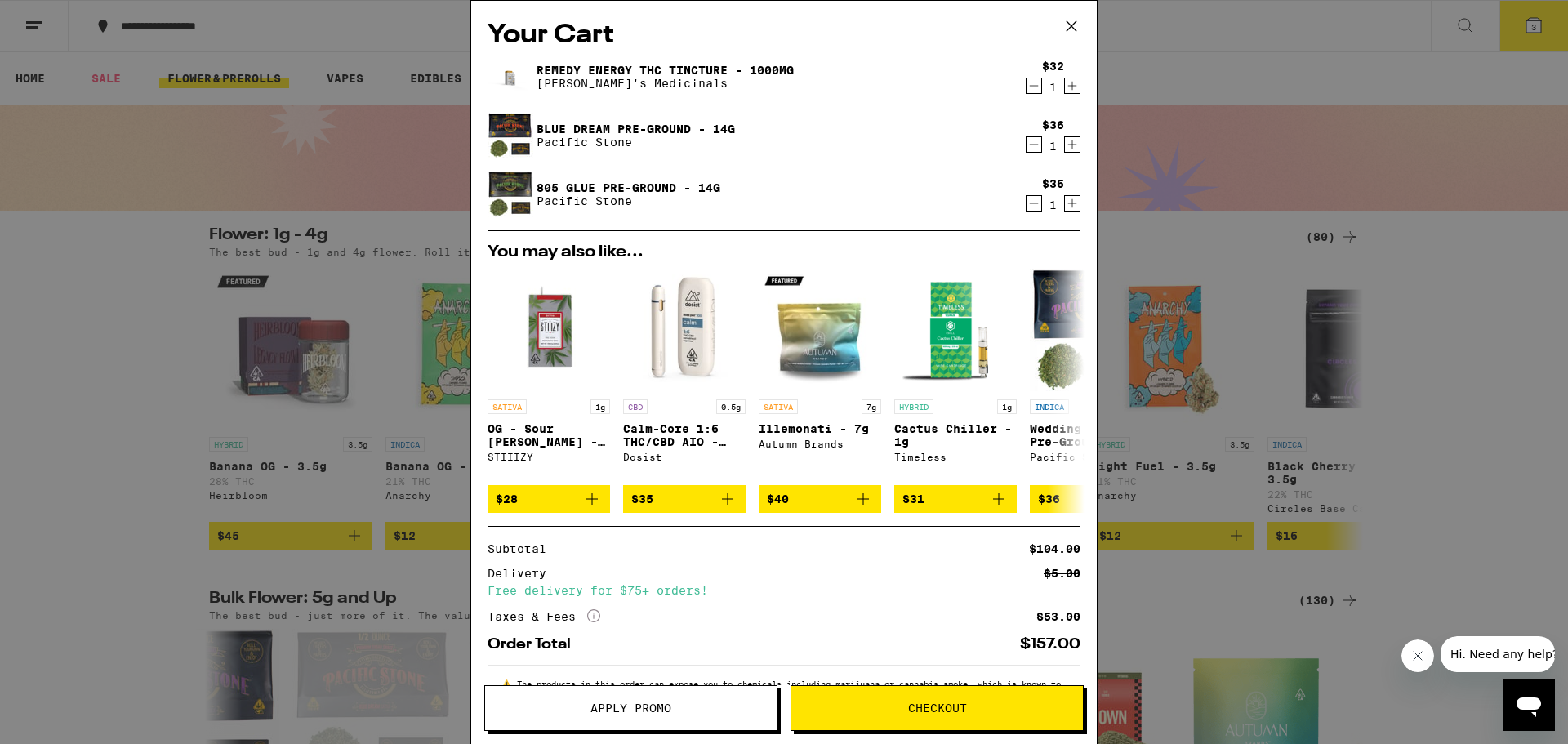
click at [890, 711] on span "Checkout" at bounding box center [937, 708] width 291 height 11
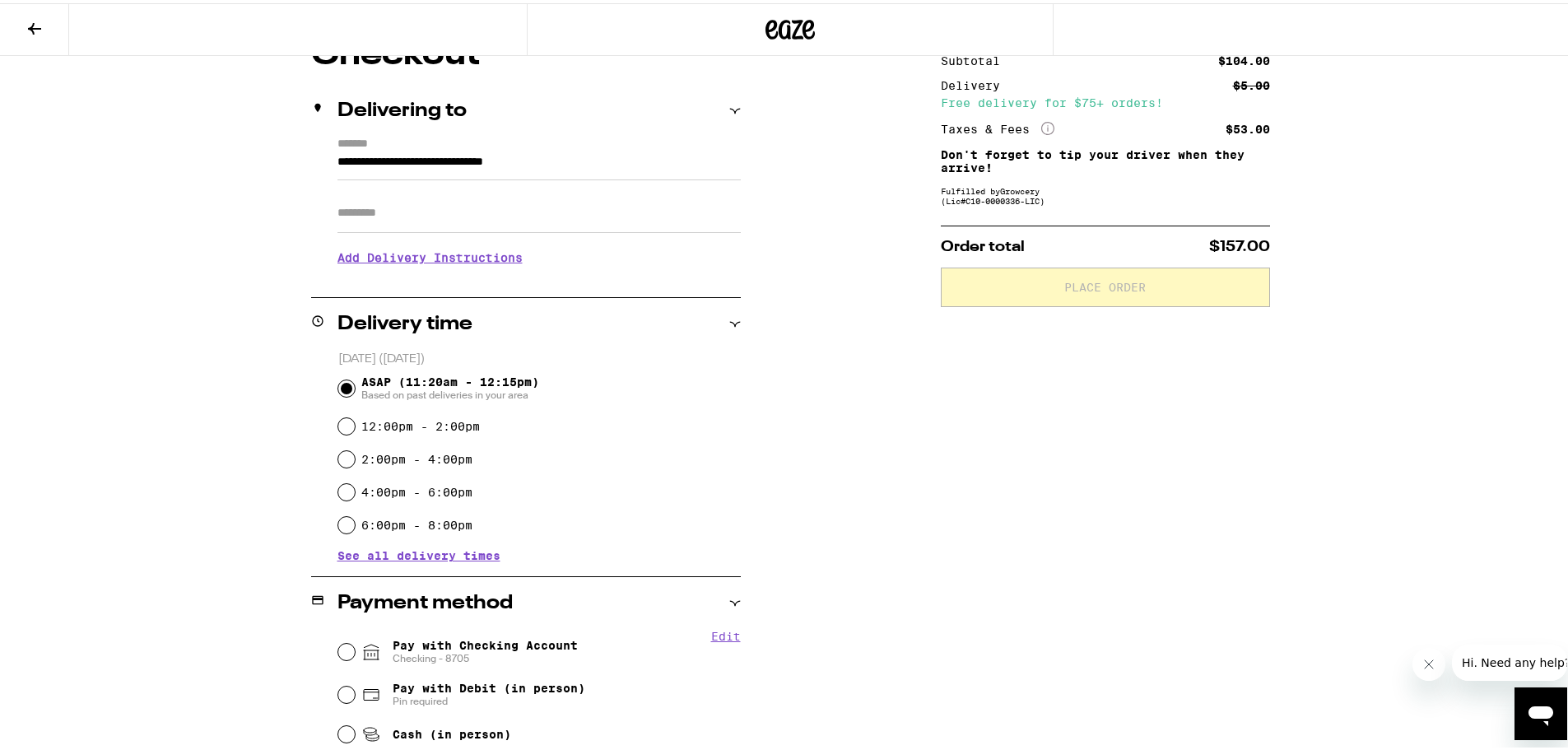
scroll to position [247, 0]
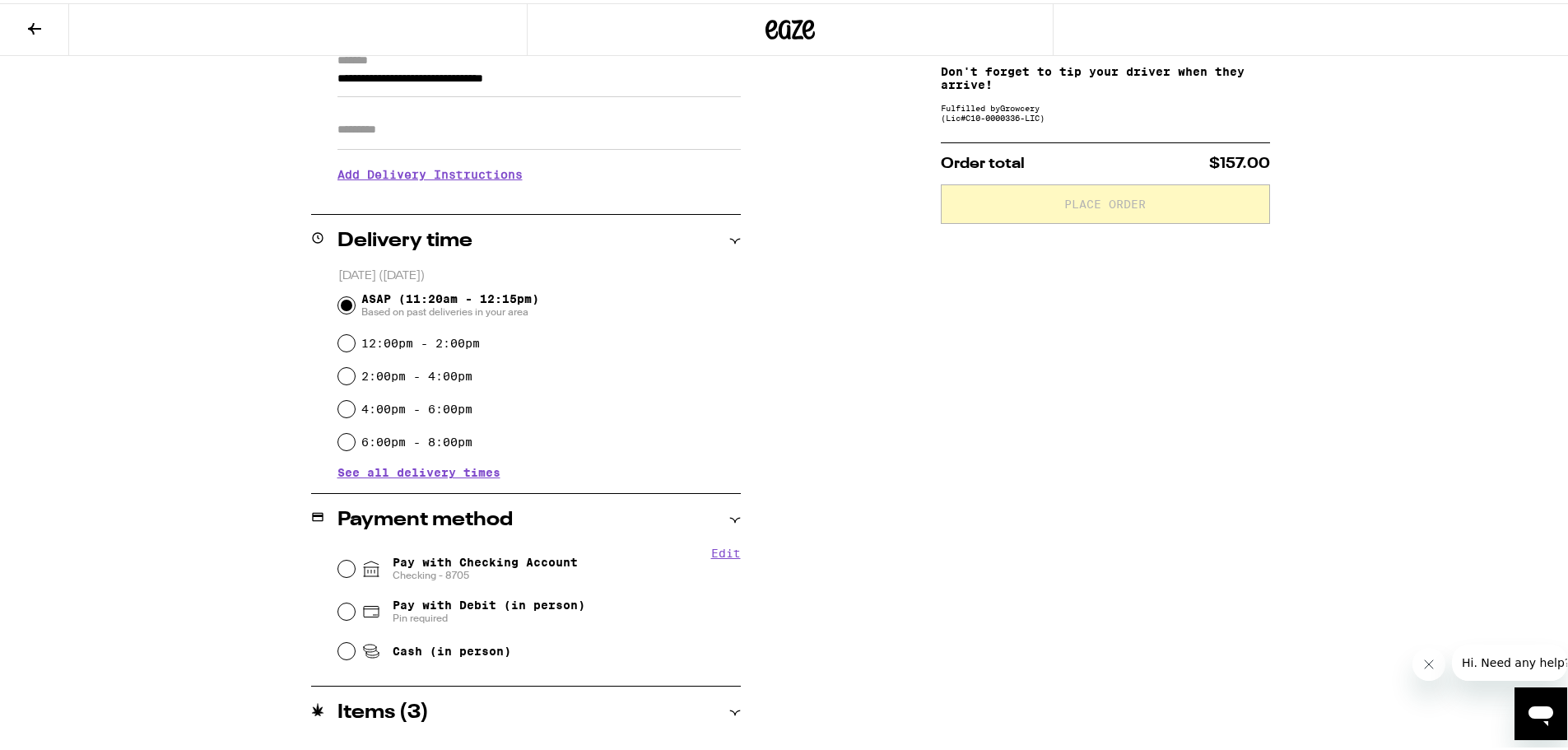
click at [339, 561] on div "Pay with Checking Account Checking - 8705" at bounding box center [540, 565] width 403 height 43
click at [339, 562] on input "Pay with Checking Account Checking - 8705" at bounding box center [346, 564] width 16 height 16
radio input "true"
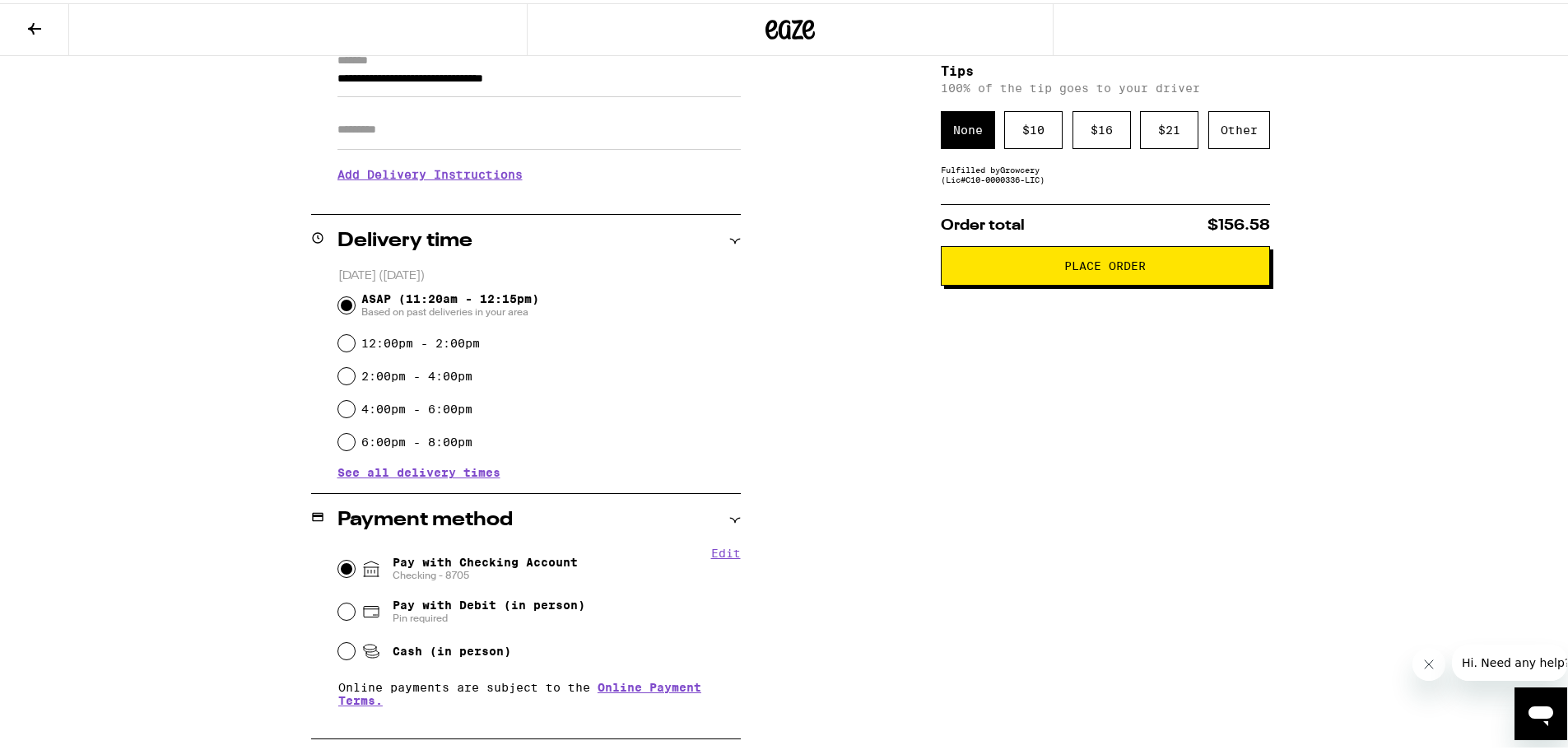
scroll to position [0, 0]
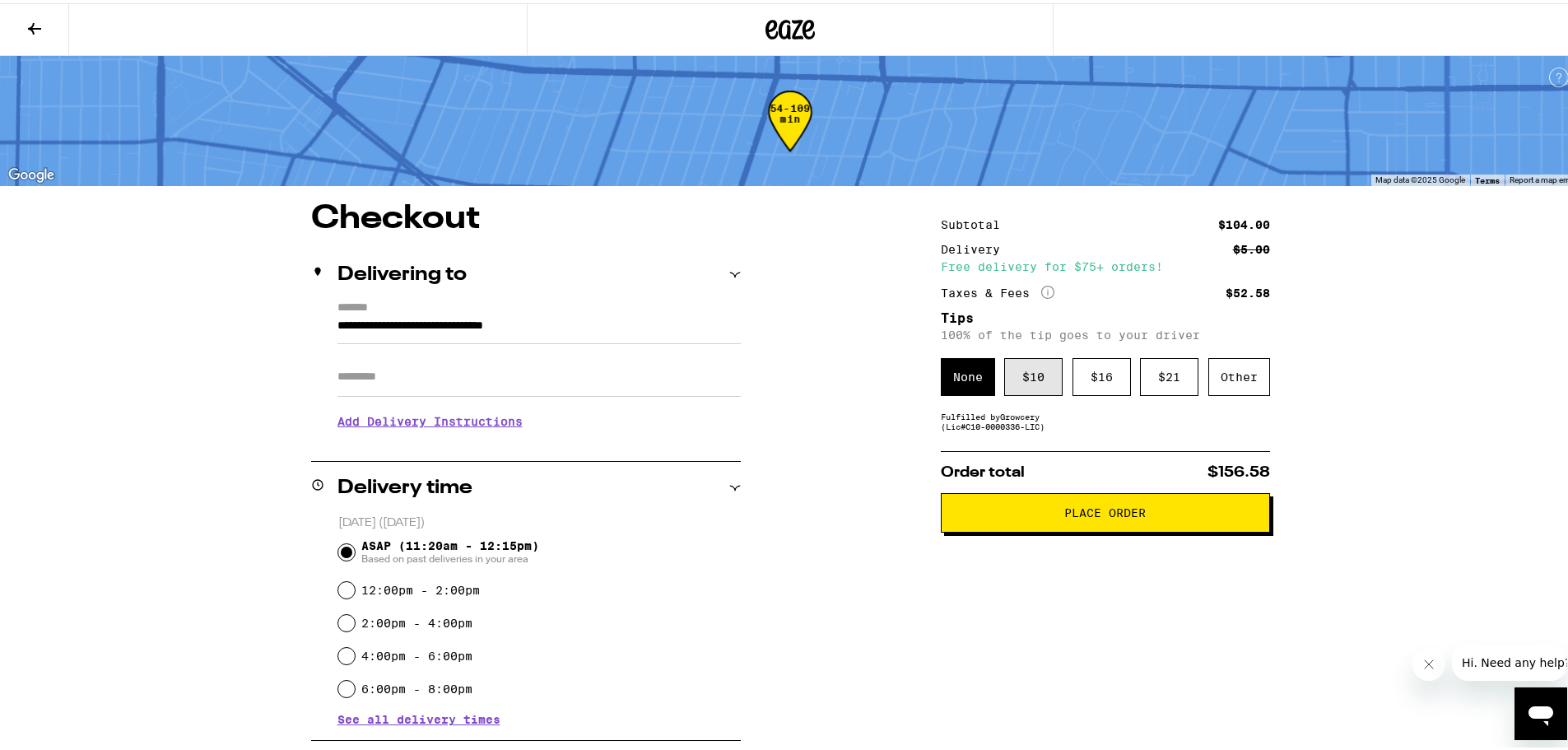
click at [1025, 378] on div "$ 10" at bounding box center [1033, 374] width 58 height 38
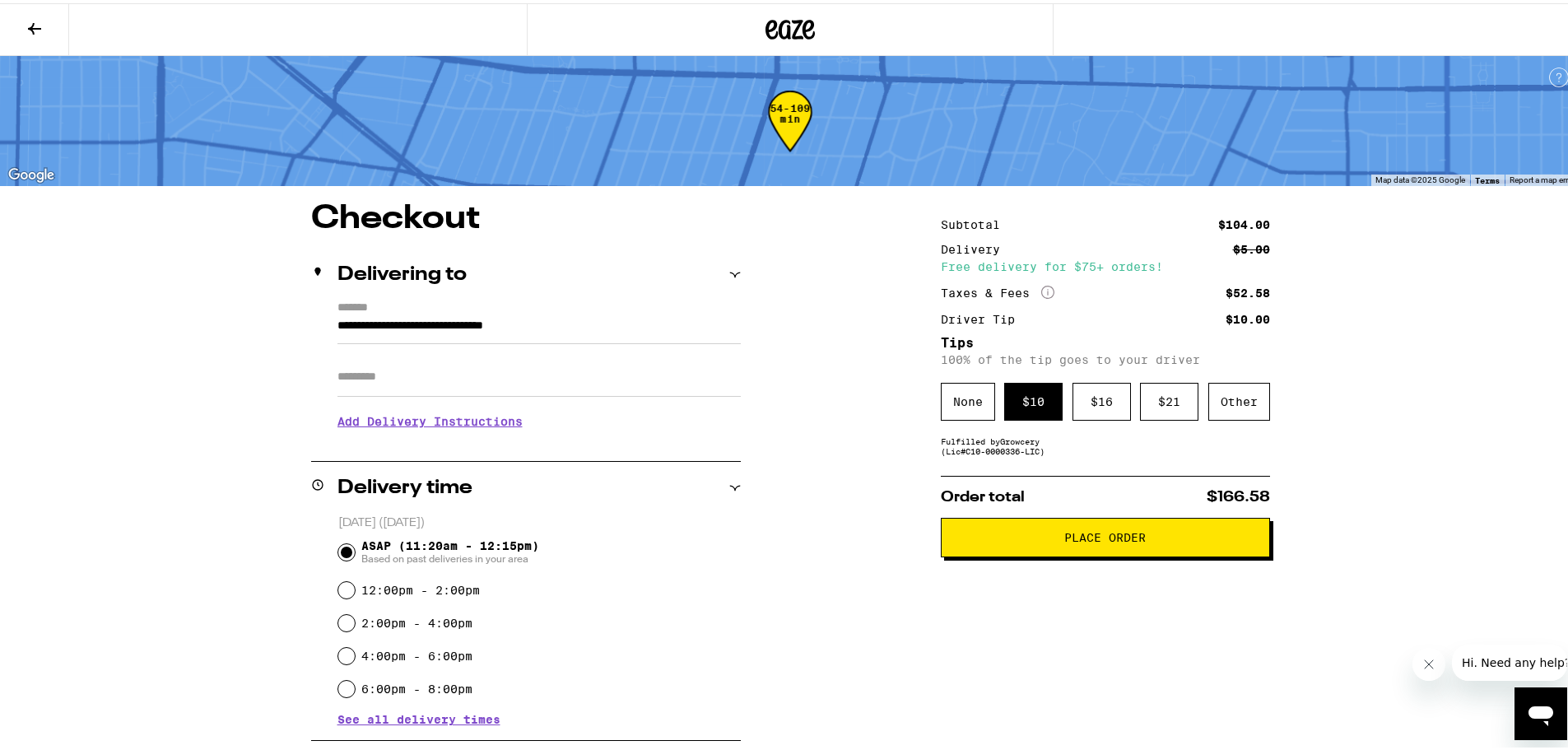
click at [952, 545] on button "Place Order" at bounding box center [1105, 534] width 329 height 39
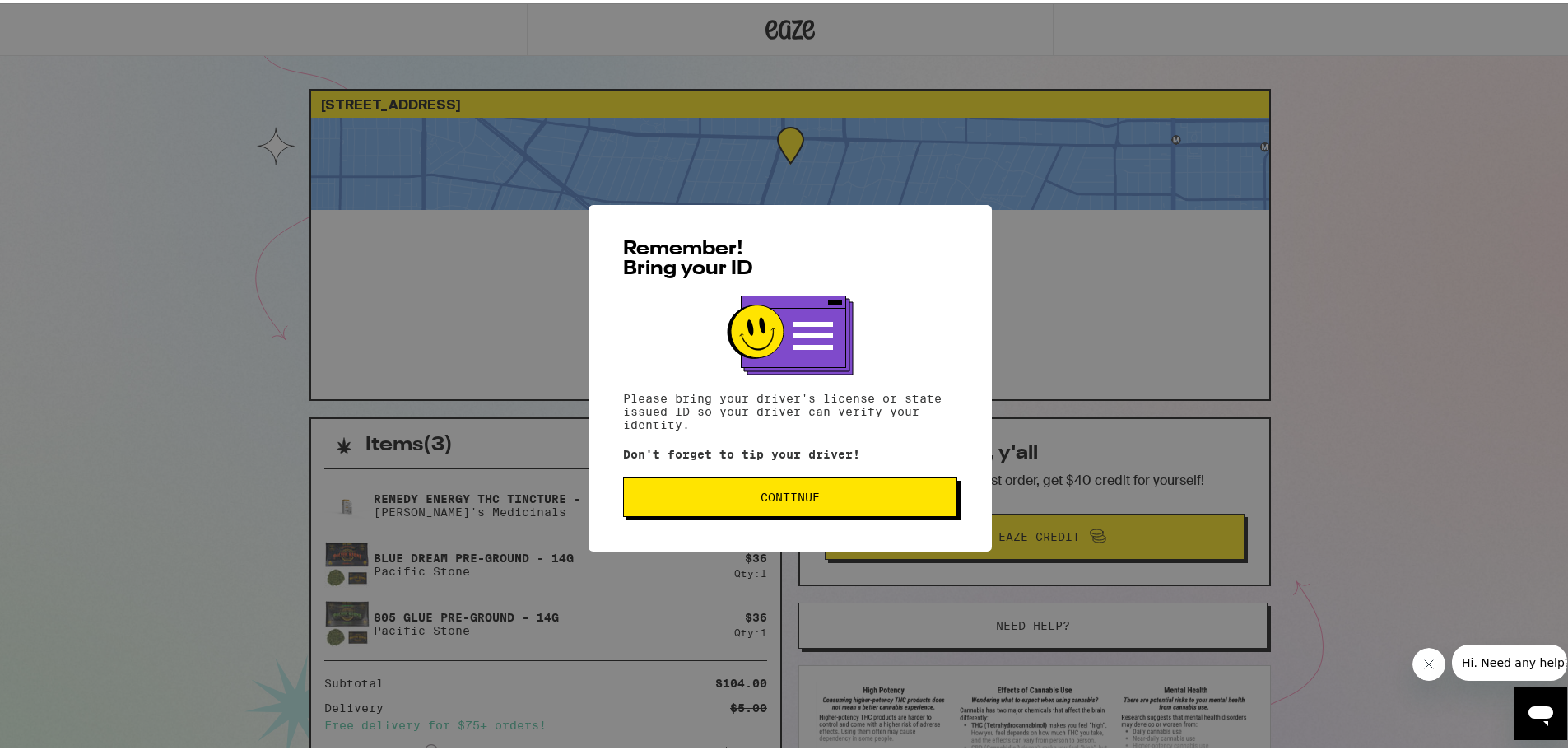
click at [795, 508] on button "Continue" at bounding box center [789, 494] width 334 height 39
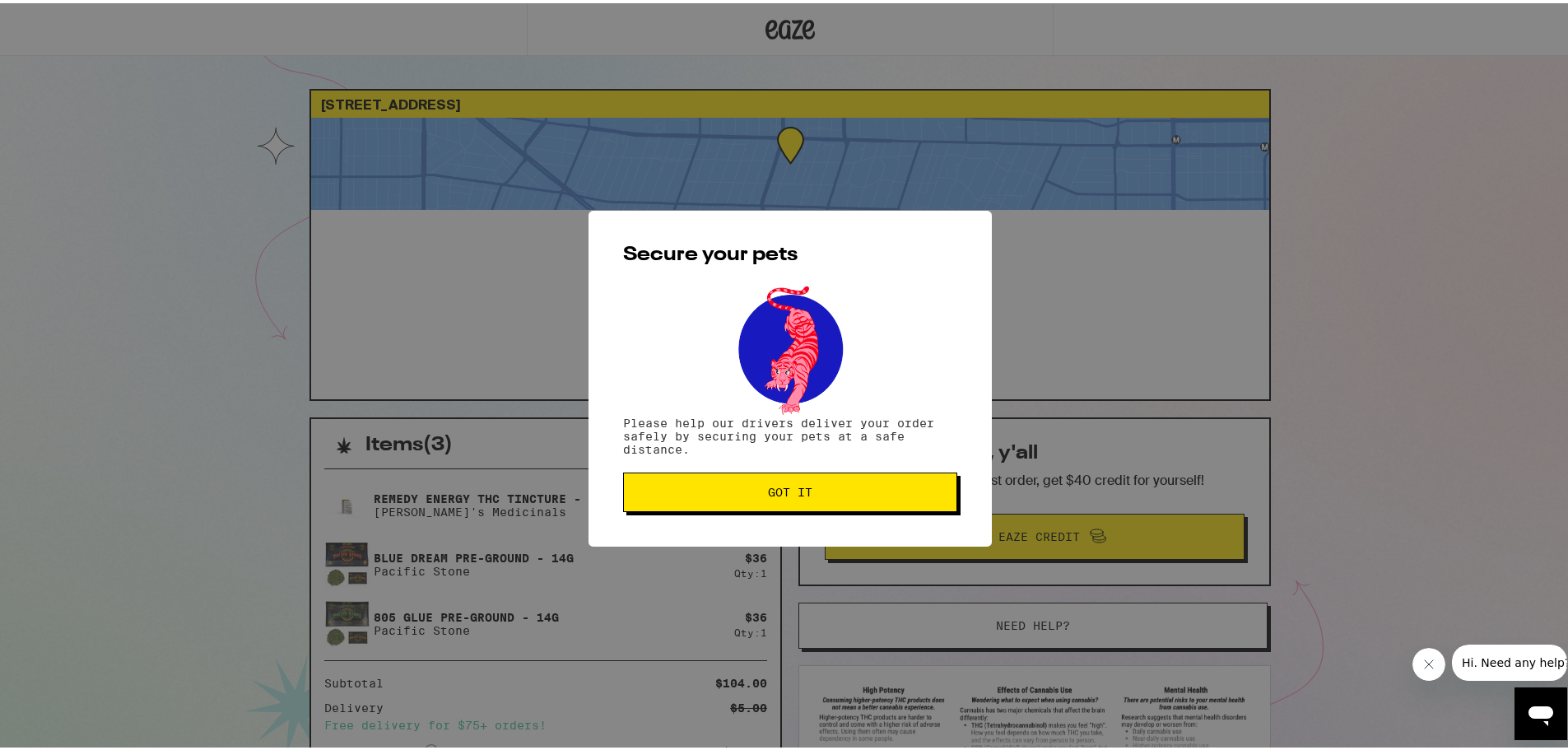
click at [795, 508] on button "Got it" at bounding box center [789, 488] width 334 height 39
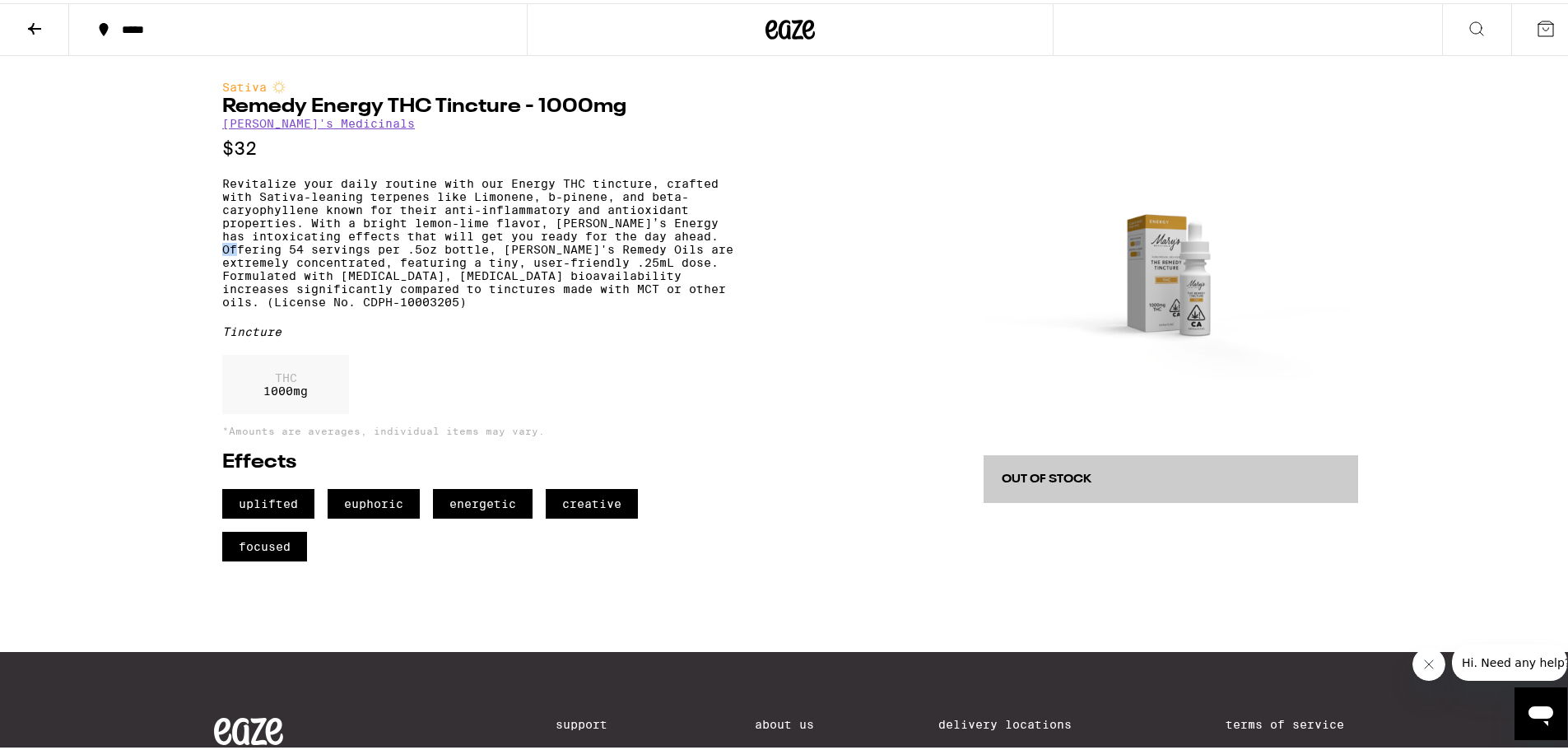
drag, startPoint x: 283, startPoint y: 262, endPoint x: 298, endPoint y: 262, distance: 15.0
click at [298, 262] on p "Revitalize your daily routine with our Energy THC tincture, crafted with Sativa…" at bounding box center [477, 240] width 511 height 132
click at [1196, 301] on img at bounding box center [1170, 264] width 374 height 374
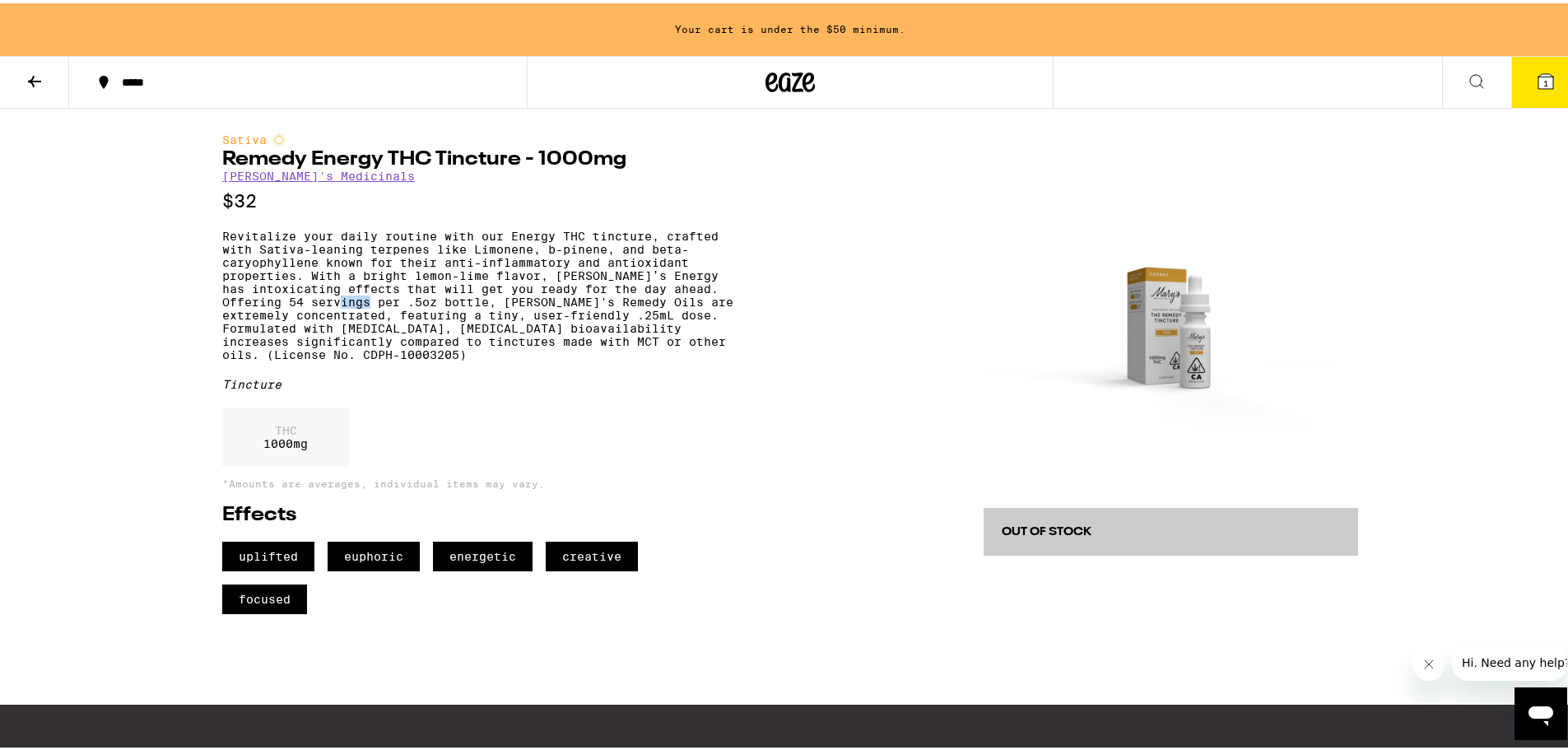
drag, startPoint x: 431, startPoint y: 319, endPoint x: 406, endPoint y: 316, distance: 25.2
click at [406, 316] on p "Revitalize your daily routine with our Energy THC tincture, crafted with Sativa…" at bounding box center [477, 293] width 511 height 132
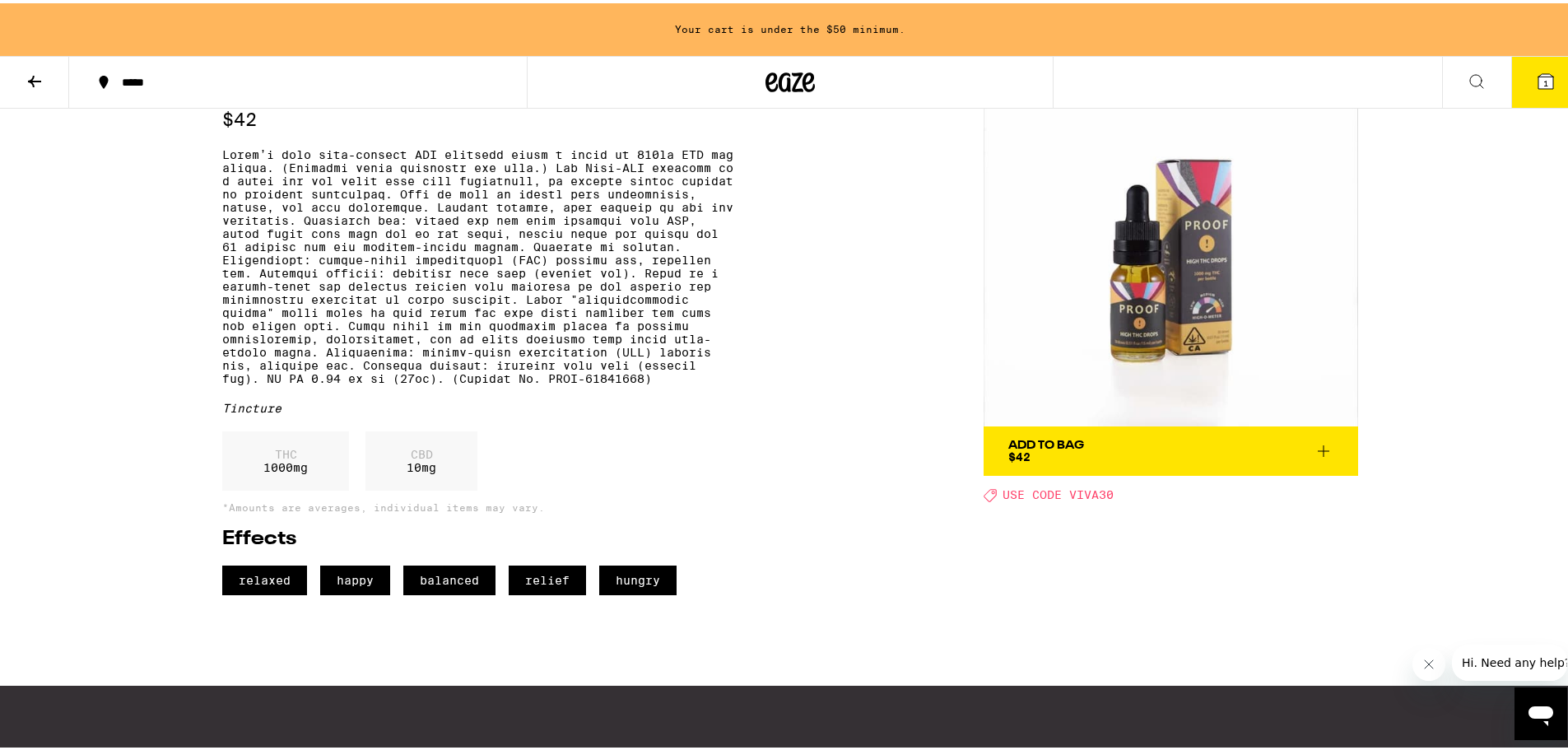
scroll to position [82, 0]
